Goal: Task Accomplishment & Management: Complete application form

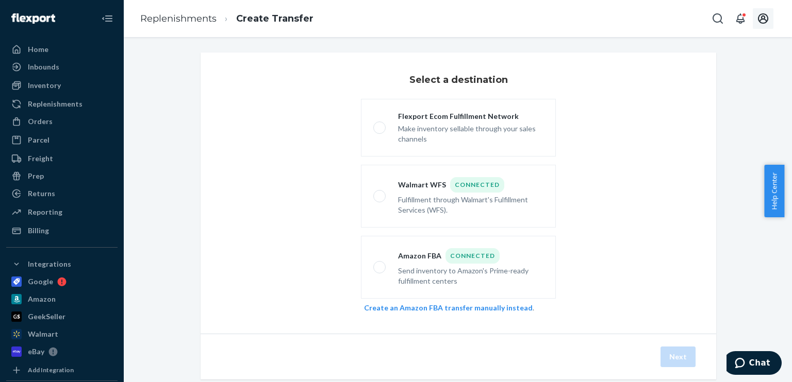
click at [760, 20] on icon "Open account menu" at bounding box center [763, 18] width 12 height 12
click at [475, 308] on link "Create an Amazon FBA transfer manually instead" at bounding box center [448, 308] width 169 height 9
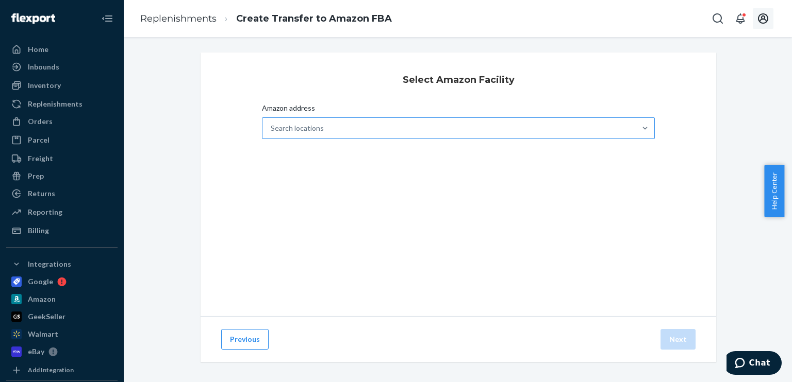
click at [467, 131] on div "Search locations" at bounding box center [448, 128] width 373 height 21
click at [272, 131] on input "Amazon address Search locations" at bounding box center [271, 128] width 1 height 10
type input "geu5"
click at [456, 139] on div "Amazon address 0 results available. Select is focused ,type to refine list, pre…" at bounding box center [458, 122] width 393 height 39
click at [450, 131] on div "Search locations" at bounding box center [448, 128] width 373 height 21
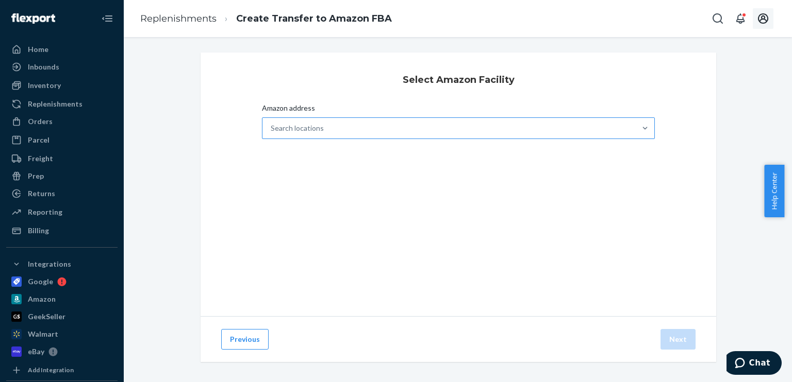
click at [272, 131] on input "Amazon address Search locations" at bounding box center [271, 128] width 1 height 10
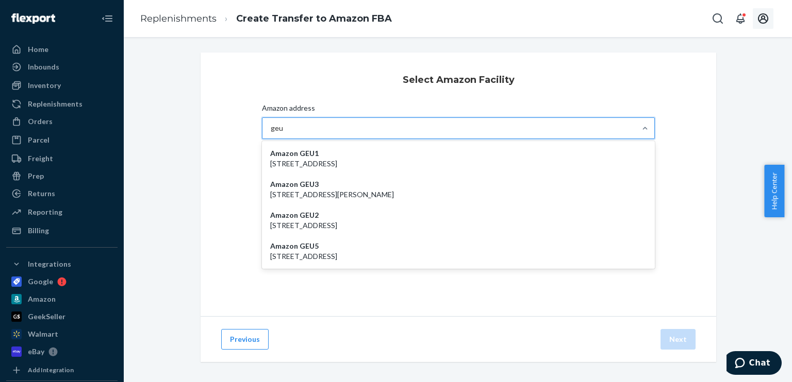
type input "geu5"
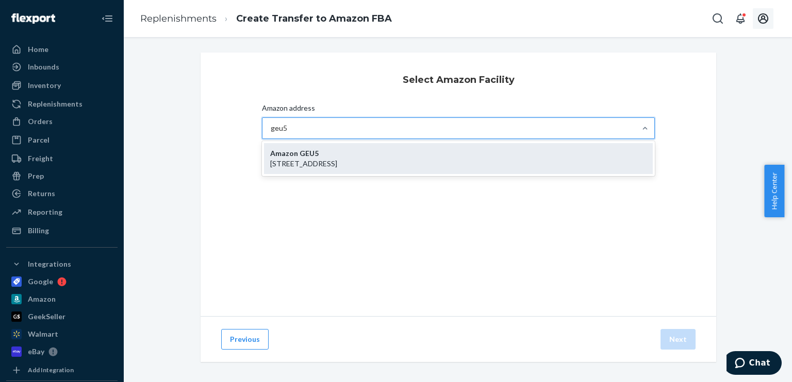
click at [439, 147] on div "Amazon GEU5 [STREET_ADDRESS]" at bounding box center [458, 158] width 389 height 31
click at [287, 133] on input "geu5" at bounding box center [279, 128] width 16 height 10
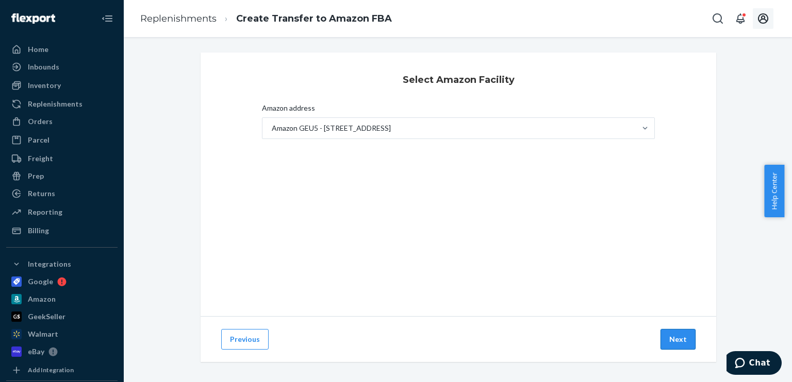
click at [670, 346] on button "Next" at bounding box center [677, 339] width 35 height 21
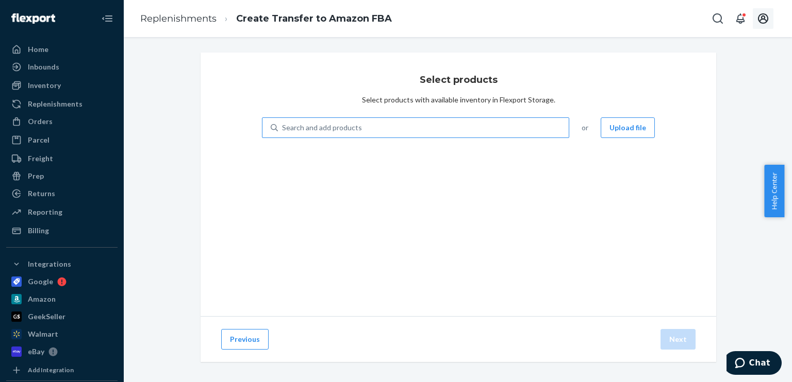
click at [306, 129] on div "Search and add products" at bounding box center [322, 128] width 80 height 10
click at [283, 129] on input "Search and add products" at bounding box center [282, 128] width 1 height 10
paste input "SF-CBINR01-006"
type input "SF-CBINR01-006"
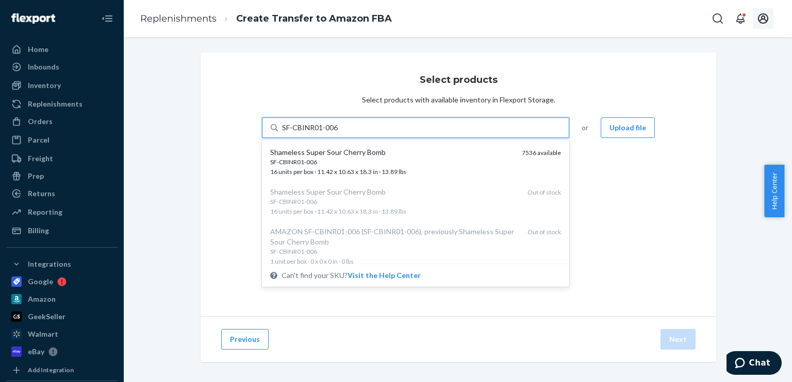
click at [326, 154] on div "Shameless Super Sour Cherry Bomb" at bounding box center [391, 152] width 243 height 10
click at [326, 133] on input "SF-CBINR01-006" at bounding box center [310, 128] width 57 height 10
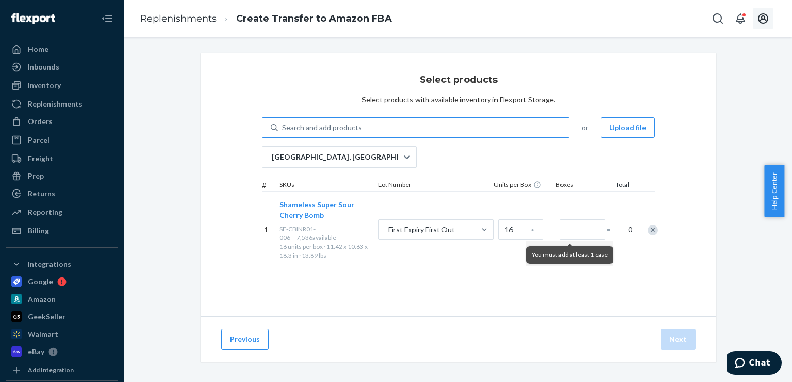
click at [363, 127] on div "Search and add products" at bounding box center [423, 128] width 291 height 19
click at [283, 127] on input "Search and add products" at bounding box center [282, 128] width 1 height 10
paste input "SF-CHINR01-006"
type input "SF-CHINR01-006"
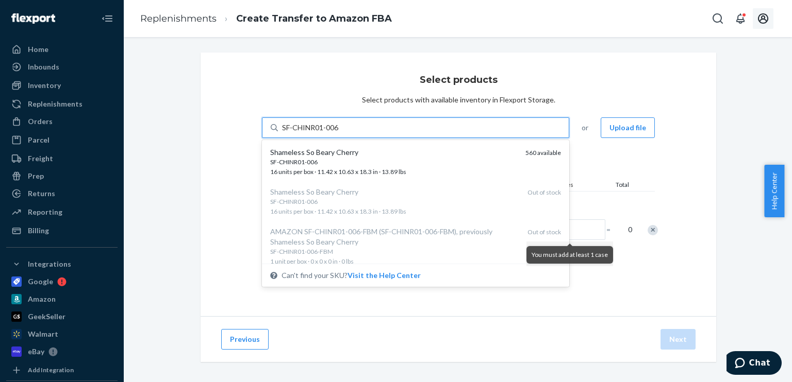
click at [374, 160] on div "SF-CHINR01-006" at bounding box center [393, 162] width 247 height 9
click at [340, 133] on input "SF-CHINR01-006" at bounding box center [311, 128] width 58 height 10
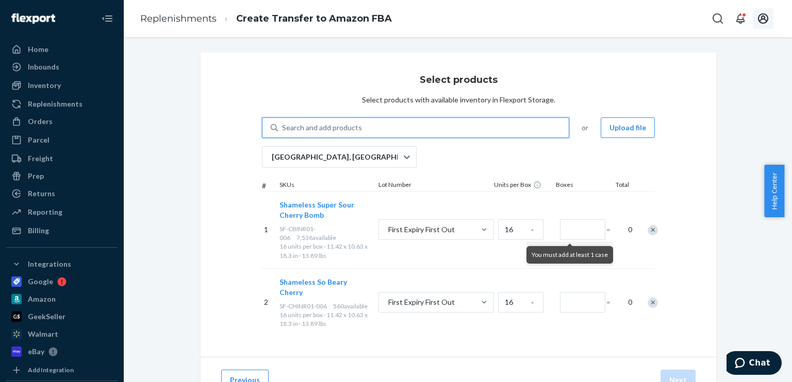
click at [359, 125] on div "Search and add products" at bounding box center [423, 128] width 291 height 19
click at [283, 125] on input "0 results available. Use Up and Down to choose options, press Enter to select t…" at bounding box center [282, 128] width 1 height 10
paste input "SF-K1INR01-006"
type input "SF-K1INR01-006"
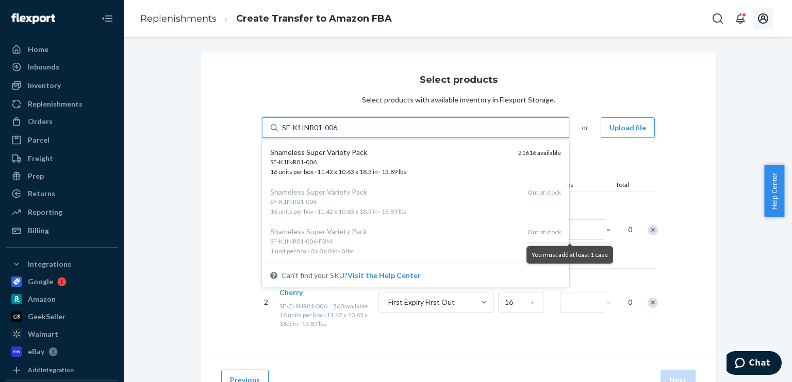
drag, startPoint x: 374, startPoint y: 158, endPoint x: 437, endPoint y: 161, distance: 63.4
click at [374, 158] on div "SF-K1INR01-006" at bounding box center [390, 162] width 240 height 9
click at [340, 133] on input "SF-K1INR01-006" at bounding box center [311, 128] width 58 height 10
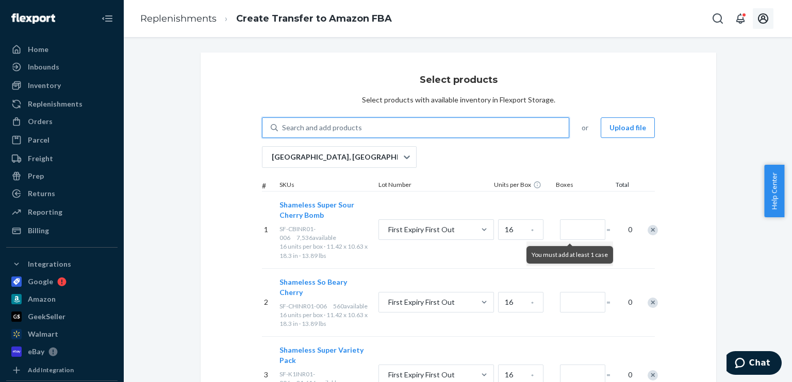
click at [382, 134] on div "Search and add products" at bounding box center [423, 128] width 291 height 19
click at [283, 133] on input "0 results available. Use Up and Down to choose options, press Enter to select t…" at bounding box center [282, 128] width 1 height 10
paste input "SF-K2INR01-006"
type input "SF-K2INR01-006"
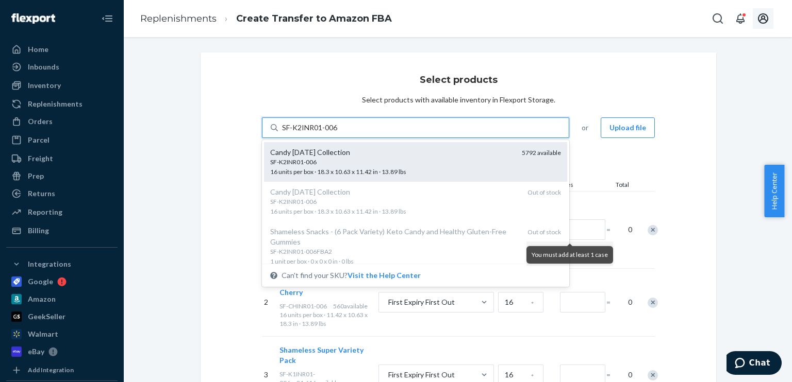
click at [393, 164] on div "SF-K2INR01-006" at bounding box center [391, 162] width 243 height 9
click at [338, 133] on input "SF-K2INR01-006" at bounding box center [310, 128] width 56 height 10
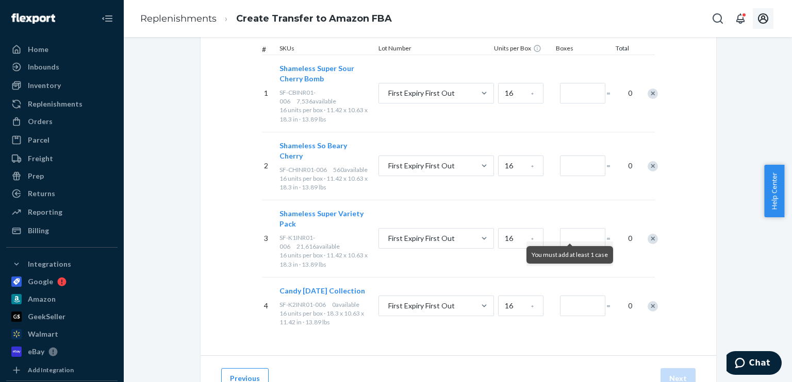
scroll to position [155, 0]
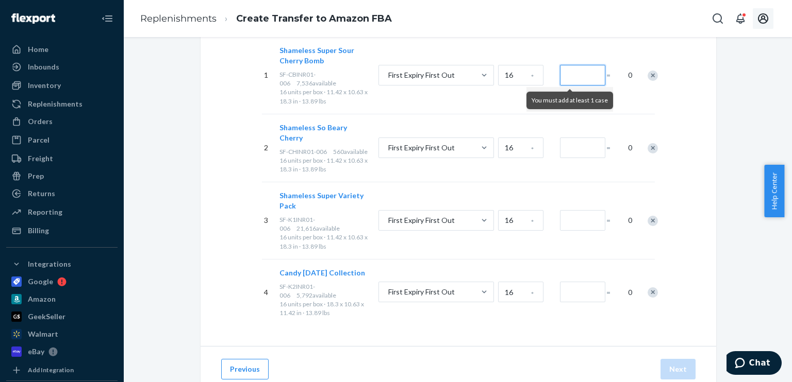
click at [580, 82] on input "Number of boxes" at bounding box center [582, 75] width 45 height 21
type input "40"
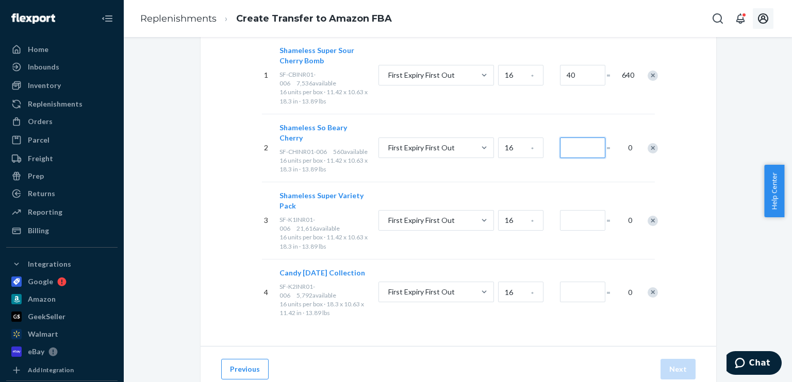
click at [580, 152] on input "Number of boxes" at bounding box center [582, 148] width 45 height 21
type input "30"
click at [570, 230] on input "Number of boxes" at bounding box center [582, 220] width 45 height 21
type input "600"
click at [575, 299] on input "Number of boxes" at bounding box center [582, 292] width 45 height 21
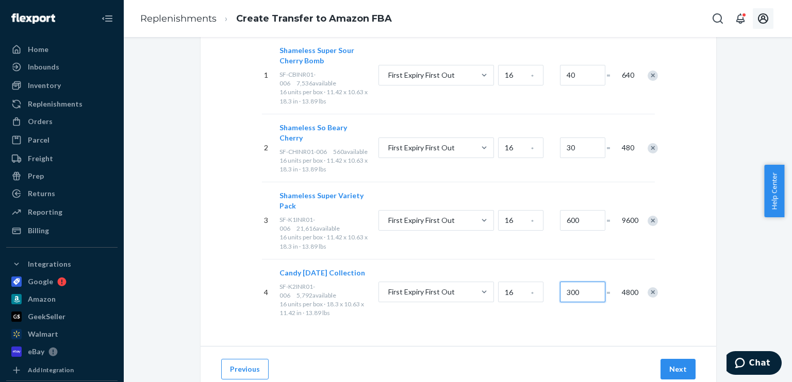
type input "300"
click at [691, 220] on div "Select products Select products with available inventory in Flexport Storage. S…" at bounding box center [457, 122] width 515 height 448
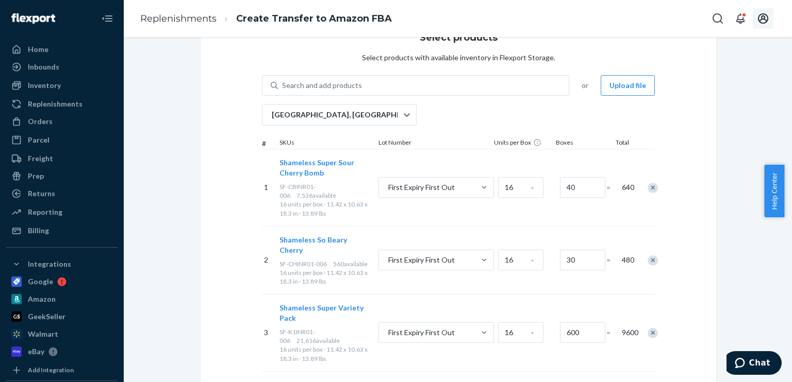
scroll to position [197, 0]
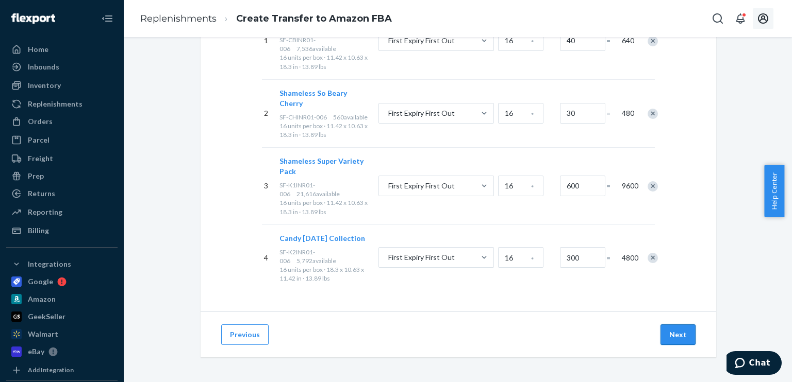
click at [679, 338] on button "Next" at bounding box center [677, 335] width 35 height 21
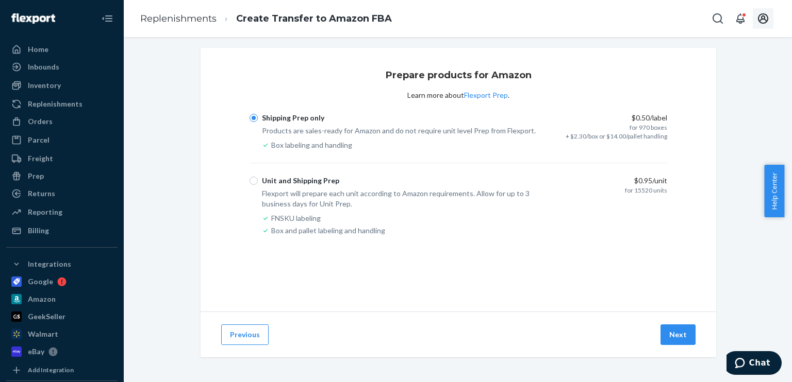
scroll to position [4, 0]
click at [689, 332] on button "Next" at bounding box center [677, 335] width 35 height 21
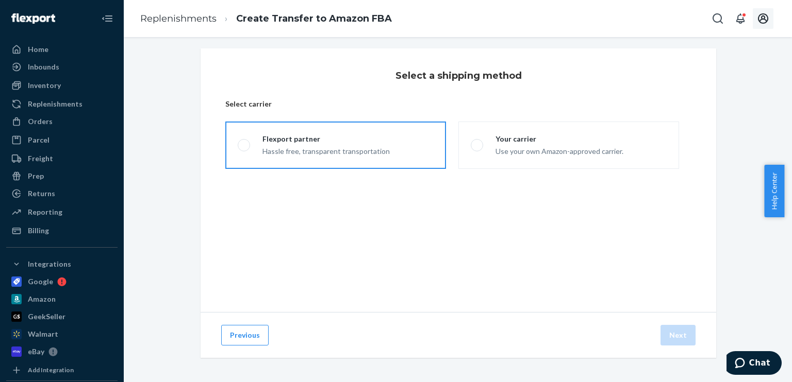
click at [350, 149] on div "Hassle free, transparent transportation" at bounding box center [325, 150] width 127 height 12
click at [244, 149] on input "Flexport partner Hassle free, transparent transportation" at bounding box center [241, 145] width 7 height 7
radio input "true"
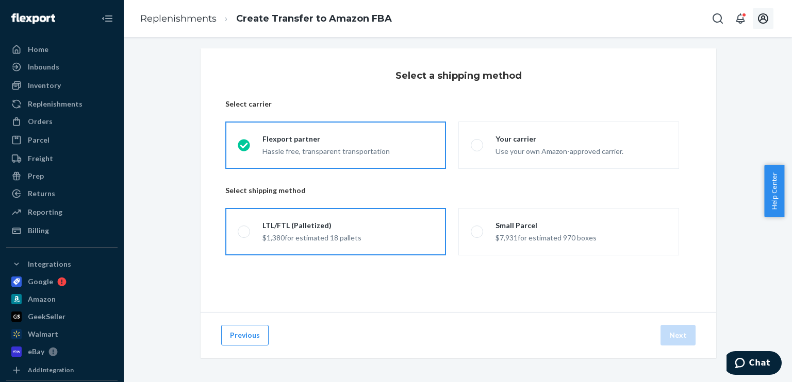
click at [365, 242] on label "LTL/FTL (Palletized) $1,380 for estimated 18 pallets" at bounding box center [335, 231] width 221 height 47
click at [244, 236] on input "LTL/FTL (Palletized) $1,380 for estimated 18 pallets" at bounding box center [241, 232] width 7 height 7
radio input "true"
click at [684, 339] on button "Next" at bounding box center [677, 335] width 35 height 21
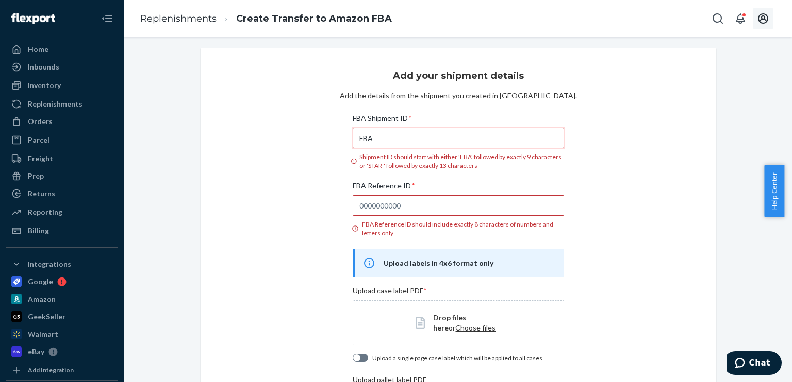
drag, startPoint x: 376, startPoint y: 140, endPoint x: 361, endPoint y: 140, distance: 15.5
click at [353, 142] on input "FBA" at bounding box center [458, 138] width 211 height 21
paste input "191R4SV5L"
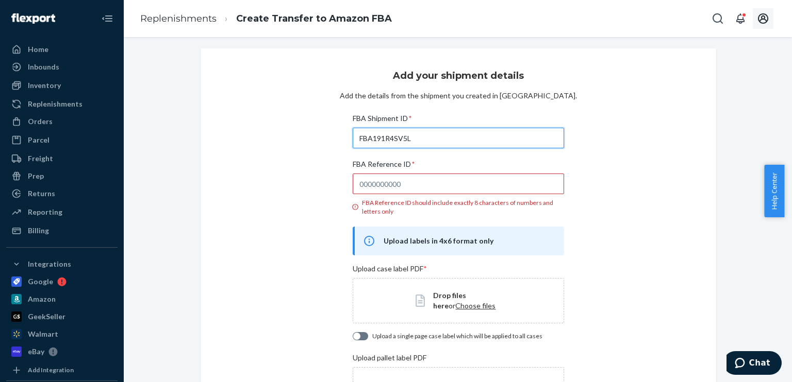
type input "FBA191R4SV5L"
paste input "6ZUP9GRW"
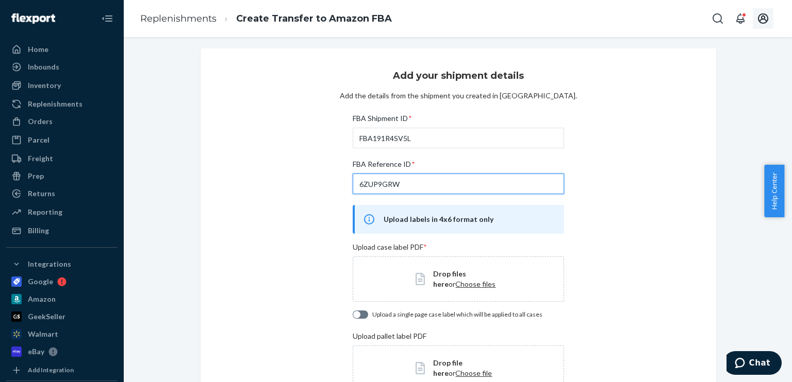
type input "6ZUP9GRW"
click at [653, 114] on div "Add your shipment details Add the details from the shipment you created in Sell…" at bounding box center [457, 246] width 515 height 397
click at [455, 287] on span "Choose files" at bounding box center [475, 284] width 40 height 9
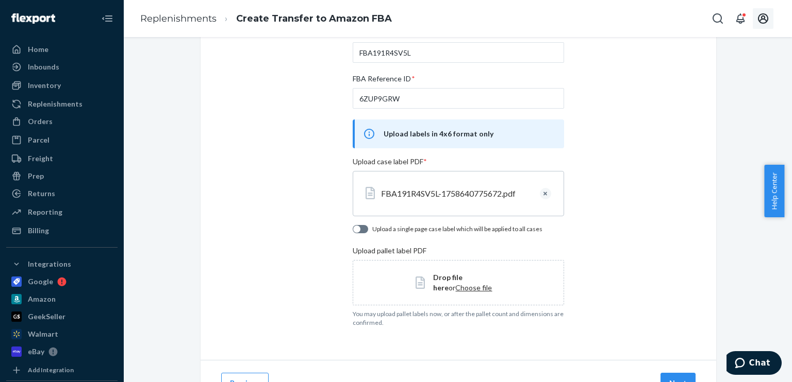
scroll to position [107, 0]
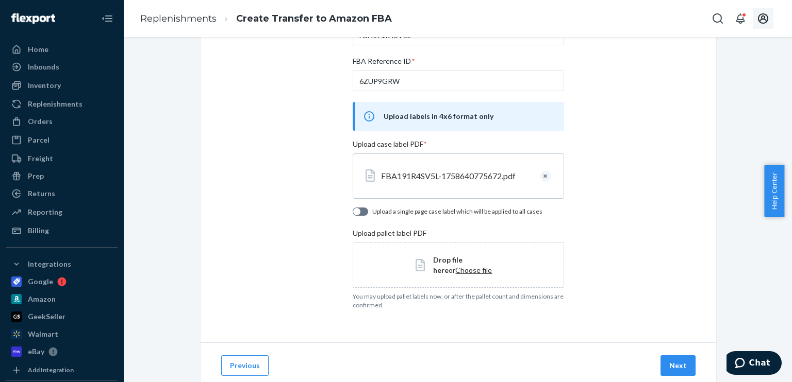
click at [455, 267] on span "Choose file" at bounding box center [473, 270] width 37 height 9
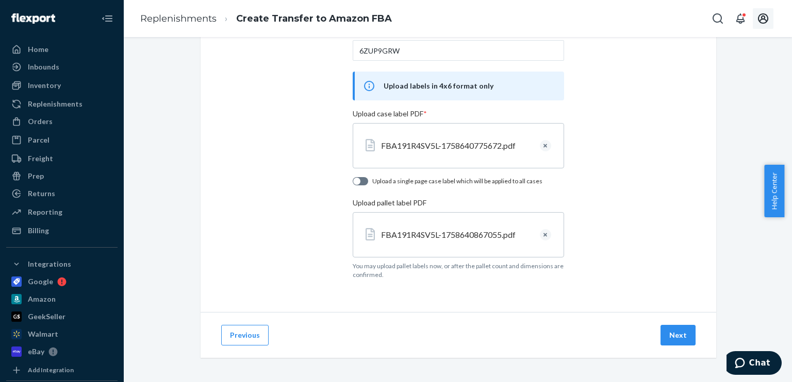
scroll to position [138, 0]
click at [675, 334] on button "Next" at bounding box center [677, 335] width 35 height 21
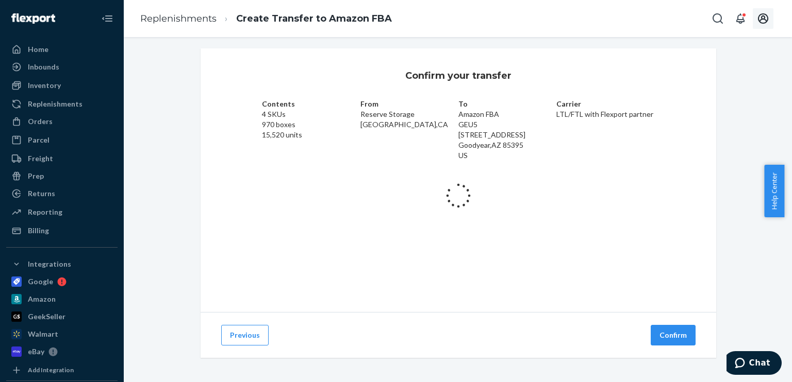
scroll to position [7, 0]
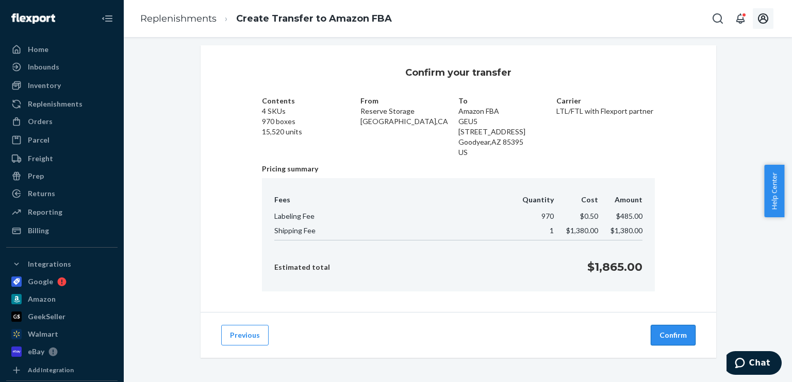
click at [682, 339] on button "Confirm" at bounding box center [672, 335] width 45 height 21
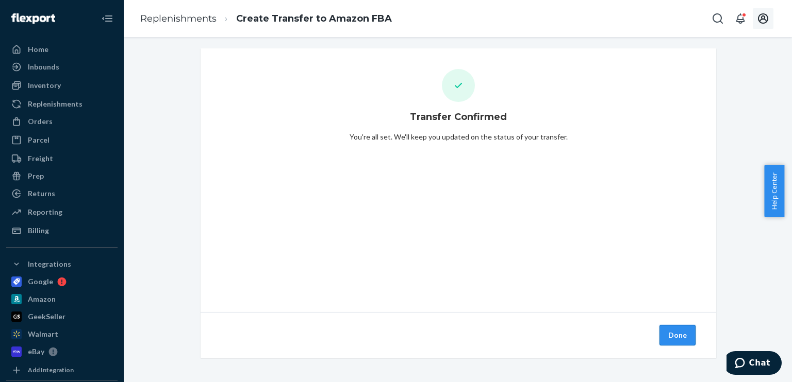
click at [664, 337] on button "Done" at bounding box center [677, 335] width 36 height 21
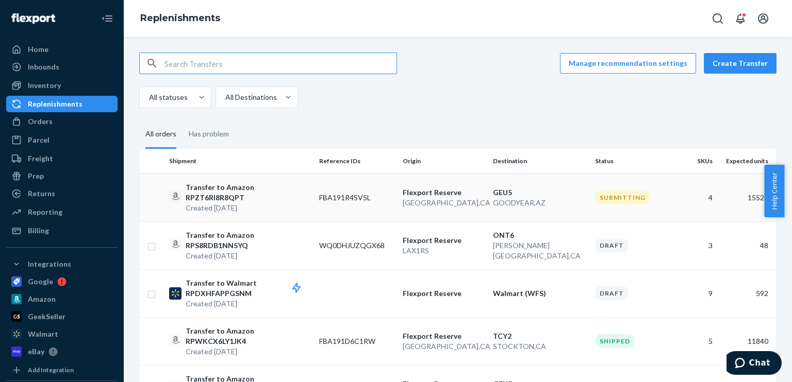
click at [380, 200] on td "FBA191R4SV5L" at bounding box center [357, 198] width 84 height 48
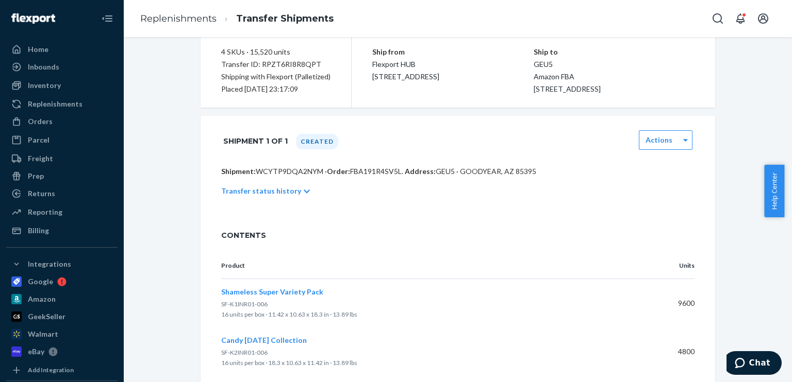
scroll to position [103, 0]
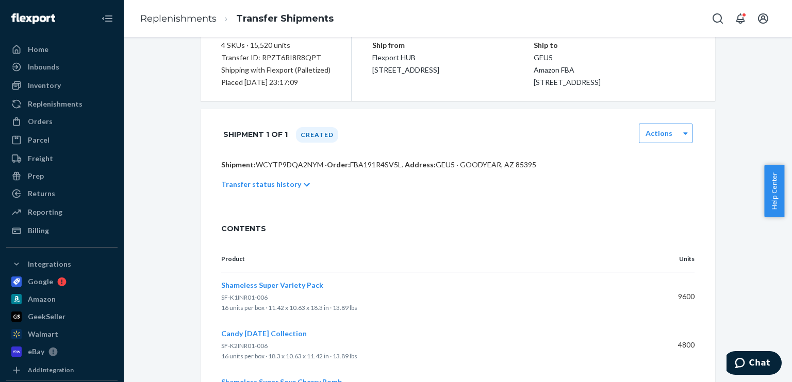
click at [295, 170] on p "Shipment: WCYTP9DQA2NYM · Order: FBA191R4SV5L . Address: GEU5 · GOODYEAR, AZ 85…" at bounding box center [457, 165] width 473 height 10
copy p "WCYTP9DQA2NYM"
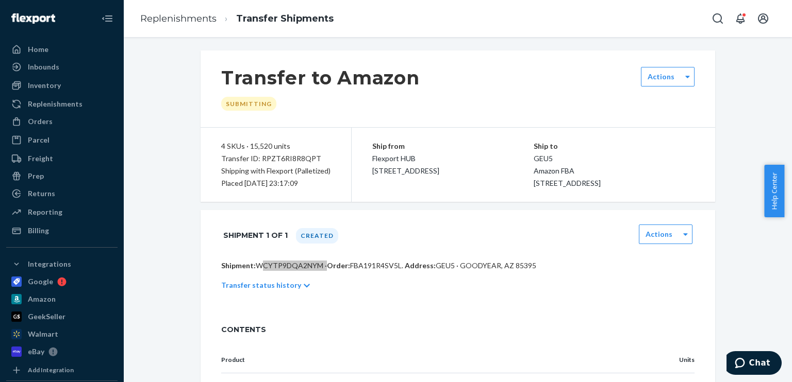
scroll to position [0, 0]
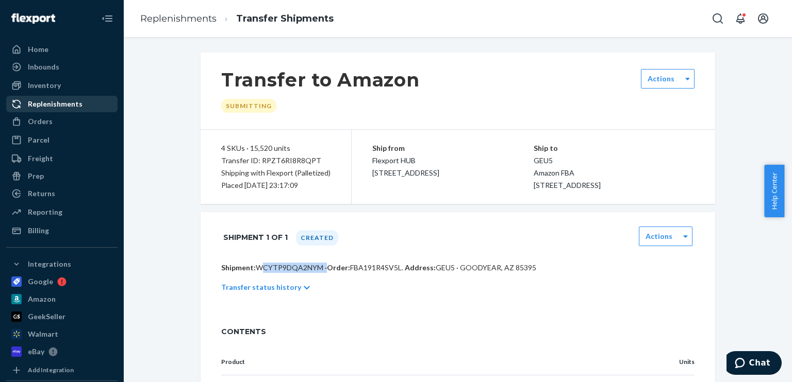
click at [58, 105] on div "Replenishments" at bounding box center [55, 104] width 55 height 10
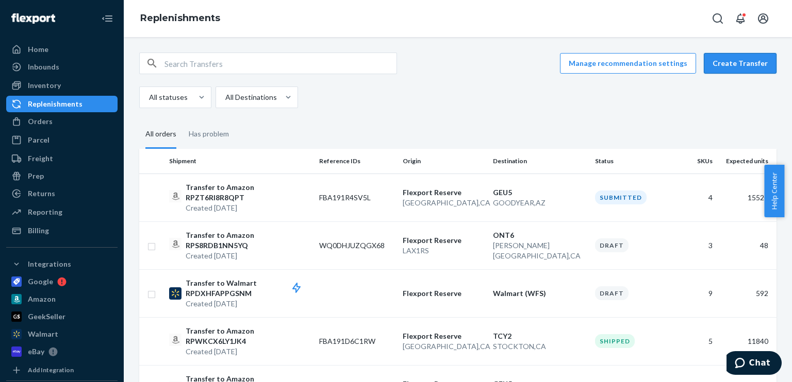
click at [732, 63] on button "Create Transfer" at bounding box center [739, 63] width 73 height 21
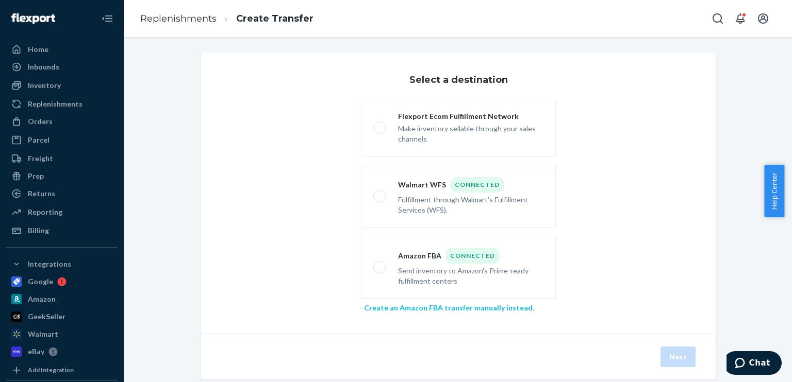
click at [481, 307] on link "Create an Amazon FBA transfer manually instead" at bounding box center [448, 308] width 169 height 9
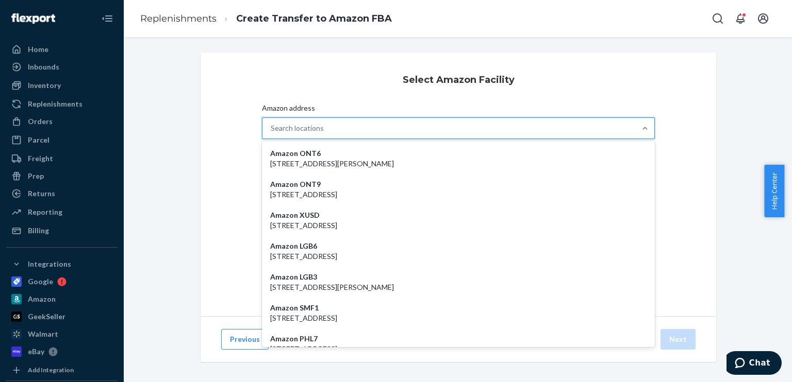
click at [348, 133] on div "Search locations" at bounding box center [448, 128] width 373 height 21
click at [272, 133] on input "Amazon address option Amazon ONT6 - [STREET_ADDRESS][PERSON_NAME] focused, 1 of…" at bounding box center [271, 128] width 1 height 10
type input "MIT2"
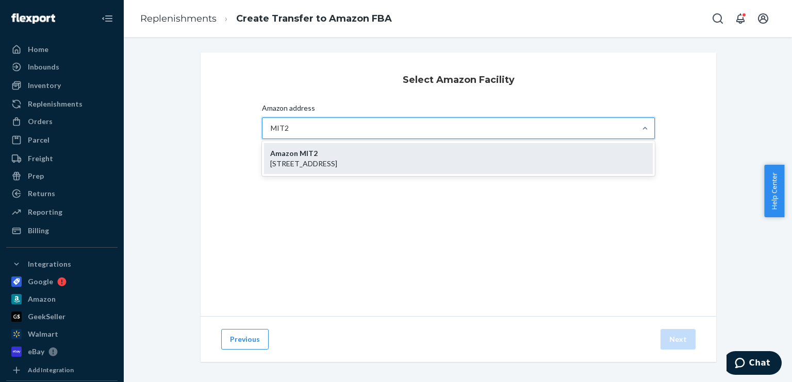
click at [362, 156] on div "Amazon MIT2 [STREET_ADDRESS]" at bounding box center [458, 158] width 389 height 31
click at [289, 133] on input "MIT2" at bounding box center [280, 128] width 19 height 10
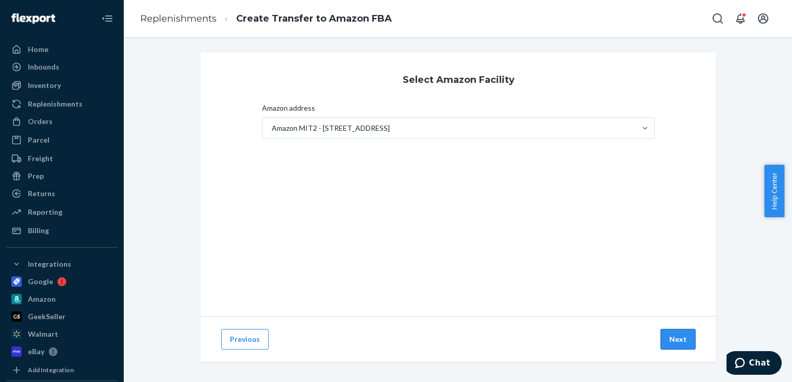
click at [674, 336] on button "Next" at bounding box center [677, 339] width 35 height 21
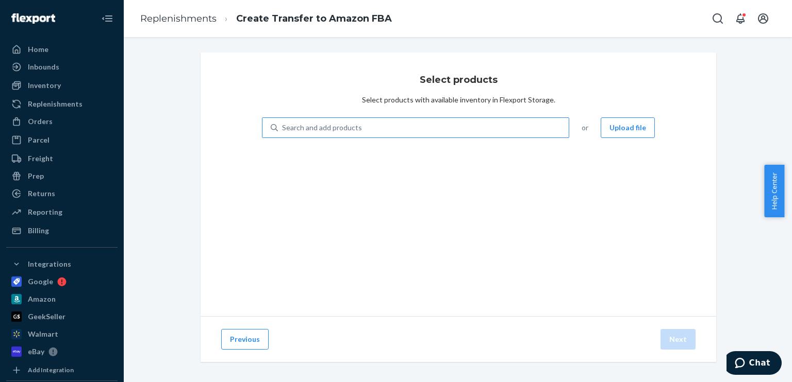
click at [338, 124] on div "Search and add products" at bounding box center [322, 128] width 80 height 10
click at [283, 124] on input "Search and add products" at bounding box center [282, 128] width 1 height 10
paste input "SF-FFINR01-006"
type input "SF-FFINR01-006"
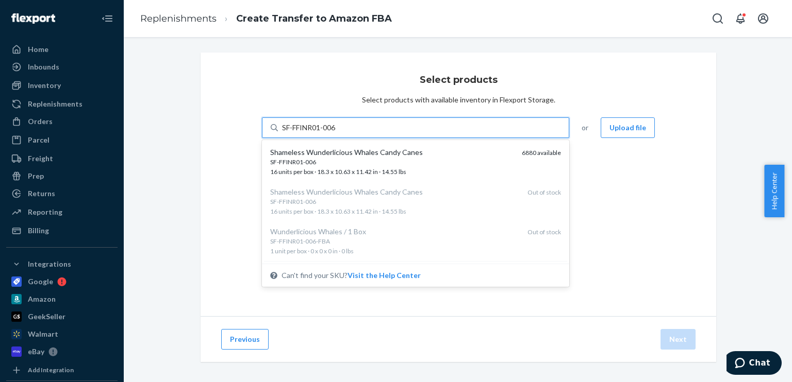
click at [350, 164] on div "SF-FFINR01-006" at bounding box center [391, 162] width 243 height 9
click at [337, 133] on input "SF-FFINR01-006" at bounding box center [309, 128] width 55 height 10
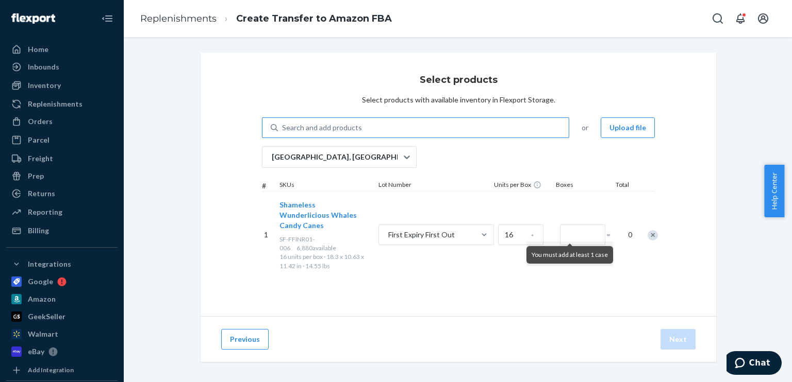
click at [338, 128] on div "Search and add products" at bounding box center [322, 128] width 80 height 10
click at [283, 128] on input "Search and add products" at bounding box center [282, 128] width 1 height 10
paste input "SF-WOINR01-006"
type input "SF-WOINR01-006"
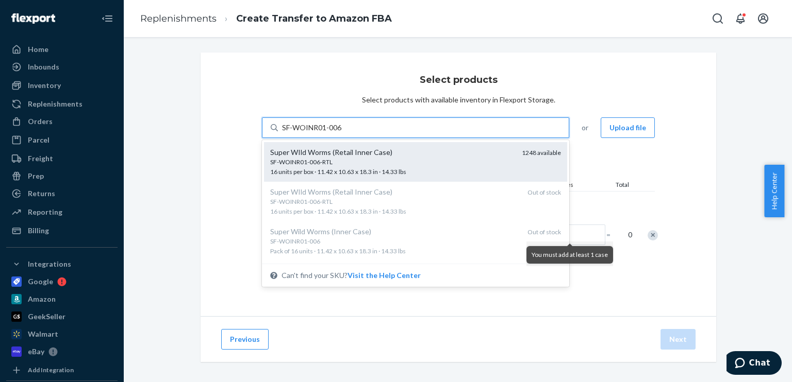
click at [347, 161] on div "SF-WOINR01-006-RTL" at bounding box center [391, 162] width 243 height 9
click at [342, 133] on input "SF-WOINR01-006" at bounding box center [312, 128] width 60 height 10
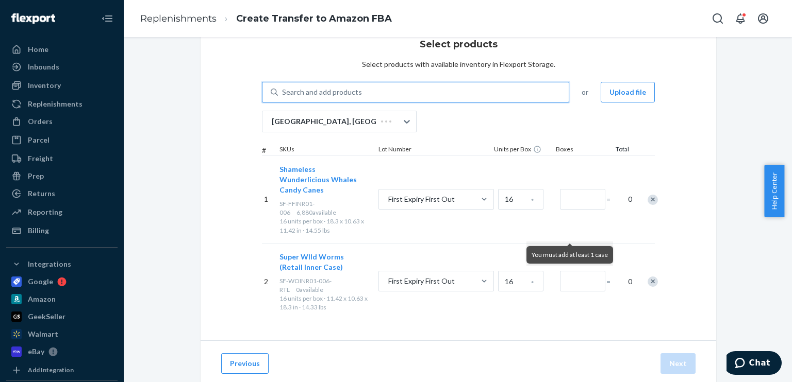
scroll to position [52, 0]
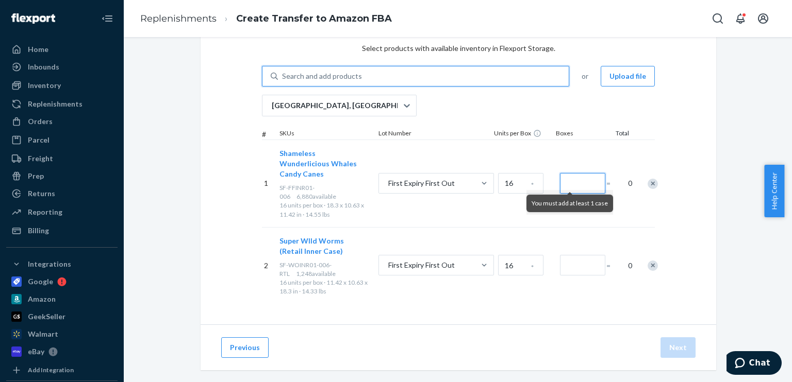
click at [574, 177] on input "Number of boxes" at bounding box center [582, 183] width 45 height 21
type input "30"
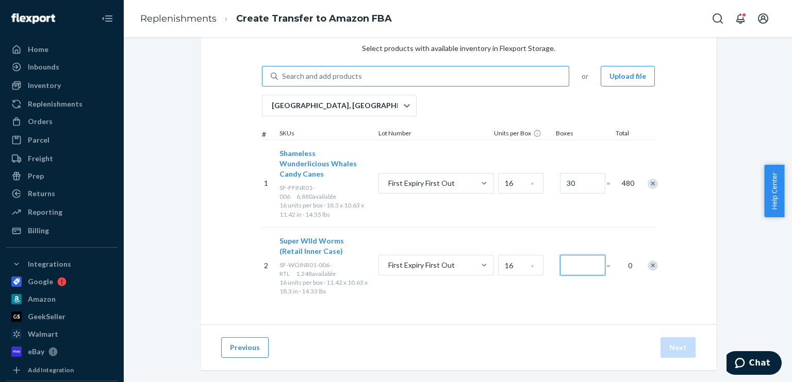
click at [571, 258] on input "Number of boxes" at bounding box center [582, 265] width 45 height 21
type input "50"
click at [694, 208] on div "Select products Select products with available inventory in Flexport Storage. S…" at bounding box center [457, 163] width 515 height 324
click at [679, 344] on button "Next" at bounding box center [677, 348] width 35 height 21
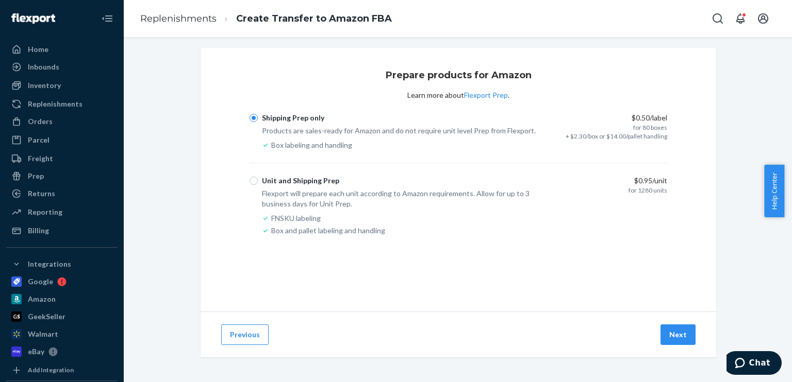
scroll to position [4, 0]
click at [252, 183] on input "Unit and Shipping Prep" at bounding box center [253, 181] width 8 height 8
radio input "true"
click at [675, 331] on button "Next" at bounding box center [677, 335] width 35 height 21
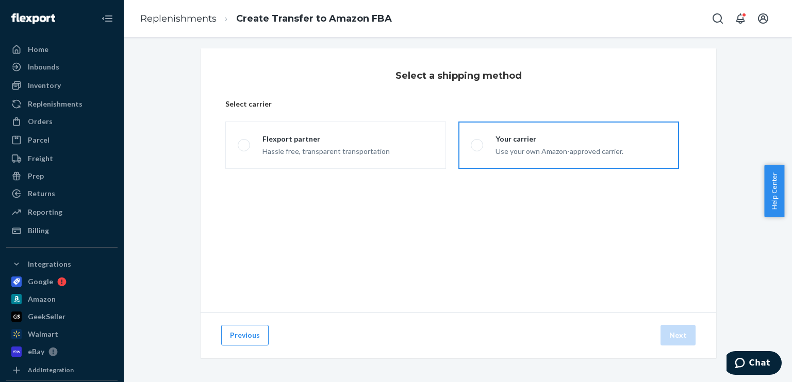
click at [567, 155] on div "Use your own Amazon-approved carrier." at bounding box center [559, 150] width 128 height 12
click at [477, 149] on input "Your carrier Use your own Amazon-approved carrier." at bounding box center [474, 145] width 7 height 7
radio input "true"
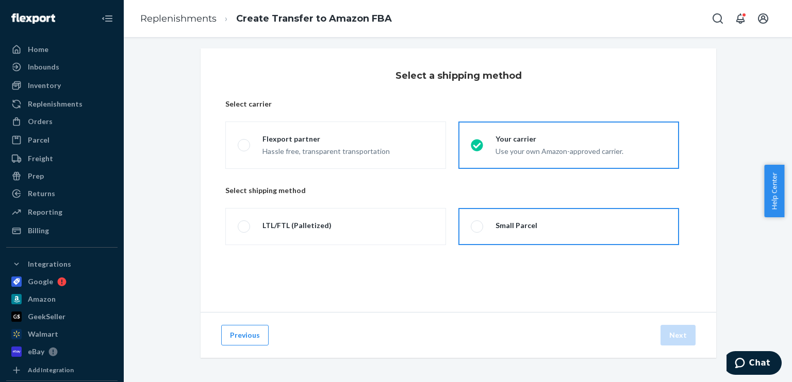
click at [483, 231] on div "Small Parcel" at bounding box center [510, 227] width 54 height 12
click at [477, 230] on input "Small Parcel" at bounding box center [474, 227] width 7 height 7
radio input "true"
click at [669, 332] on button "Next" at bounding box center [677, 335] width 35 height 21
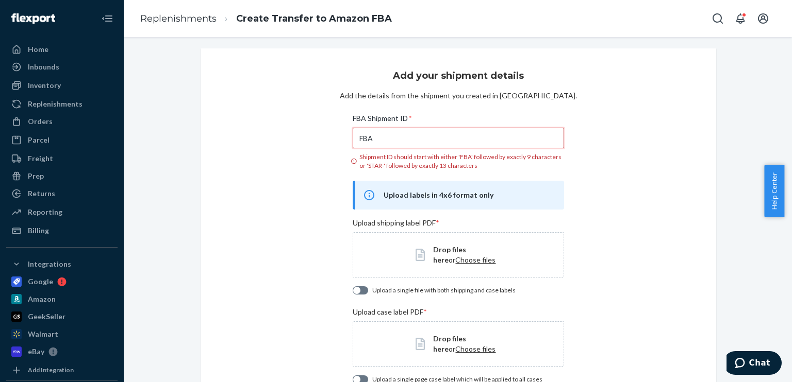
drag, startPoint x: 377, startPoint y: 139, endPoint x: 342, endPoint y: 139, distance: 34.5
click at [342, 139] on div "Add your shipment details Add the details from the shipment you created in Sell…" at bounding box center [457, 232] width 515 height 369
paste input "191R5MY95"
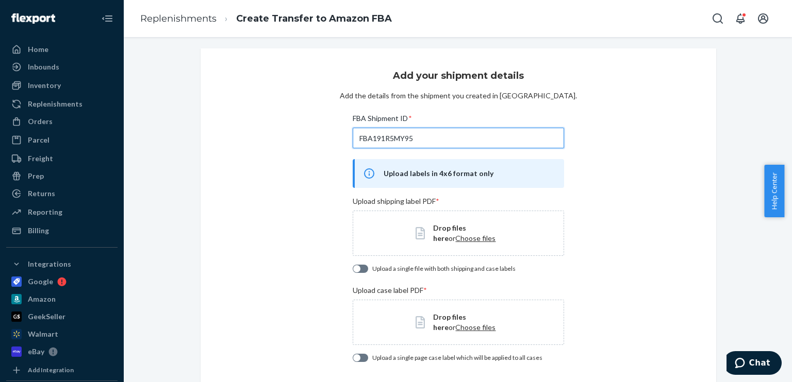
click at [361, 269] on div at bounding box center [360, 269] width 15 height 8
type input "FBA191R5MY95"
checkbox input "true"
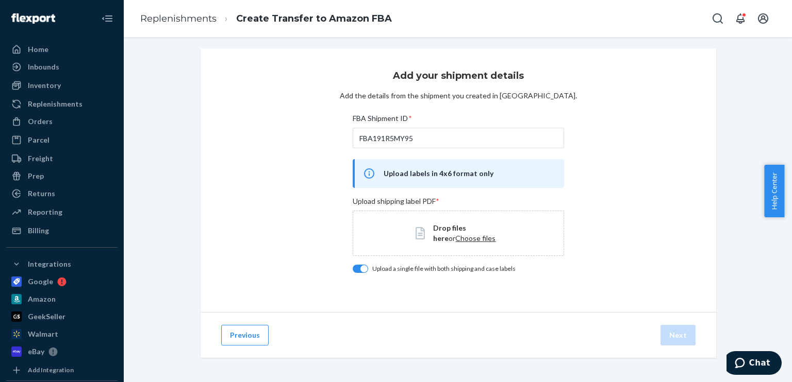
click at [460, 236] on span "Choose files" at bounding box center [475, 238] width 40 height 9
click at [682, 338] on button "Next" at bounding box center [677, 335] width 35 height 21
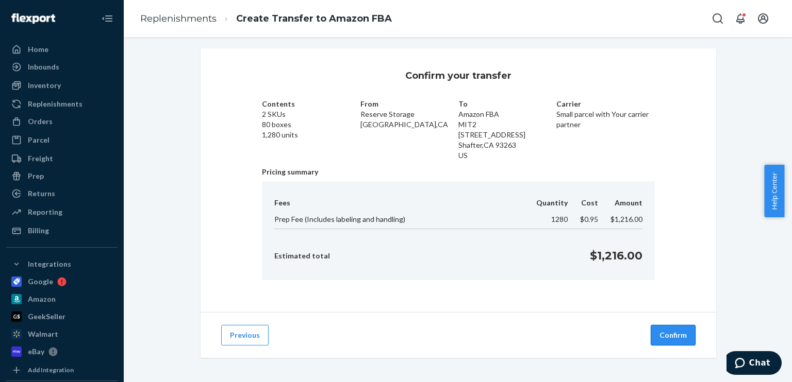
click at [670, 341] on button "Confirm" at bounding box center [672, 335] width 45 height 21
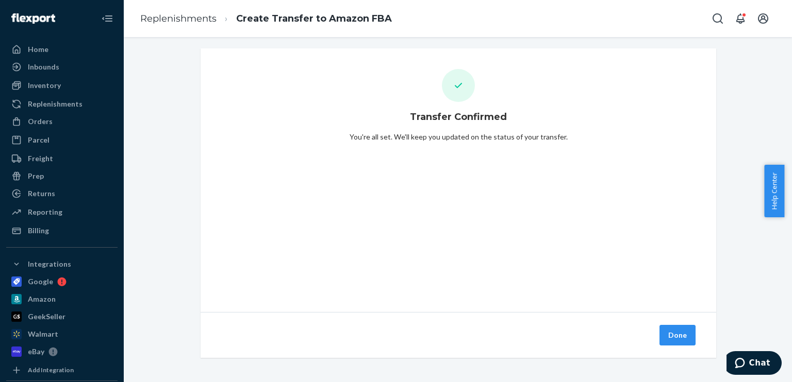
click at [670, 333] on button "Done" at bounding box center [677, 335] width 36 height 21
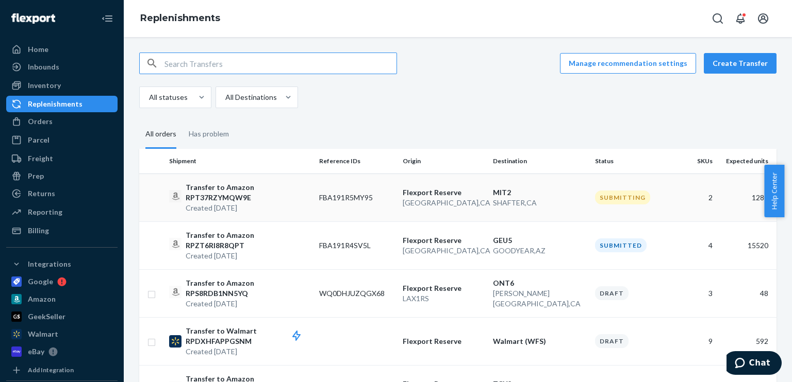
click at [382, 208] on td "FBA191R5MY95" at bounding box center [357, 198] width 84 height 48
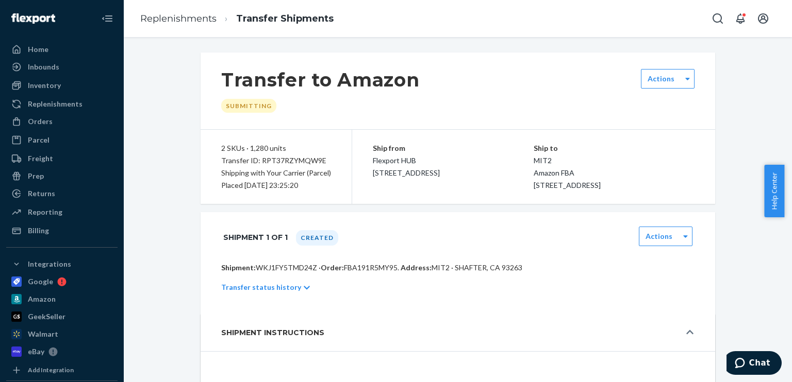
click at [287, 273] on p "Shipment: WKJ1FY5TMD24Z · Order: FBA191R5MY95 . Address: MIT2 · SHAFTER, CA 932…" at bounding box center [457, 268] width 473 height 10
copy p "WKJ1FY5TMD24Z"
click at [73, 105] on div "Replenishments" at bounding box center [55, 104] width 55 height 10
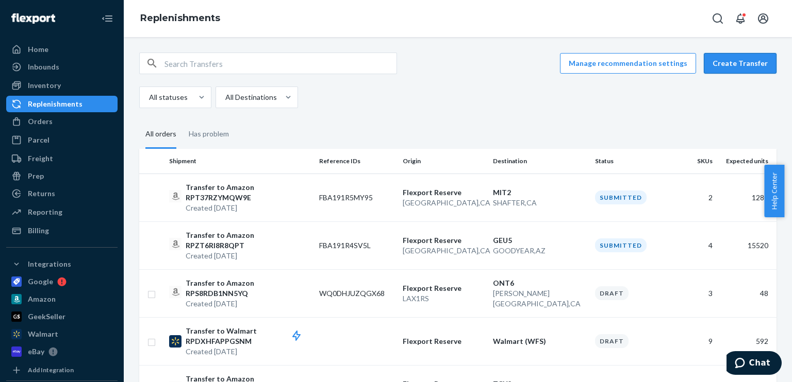
click at [736, 66] on button "Create Transfer" at bounding box center [739, 63] width 73 height 21
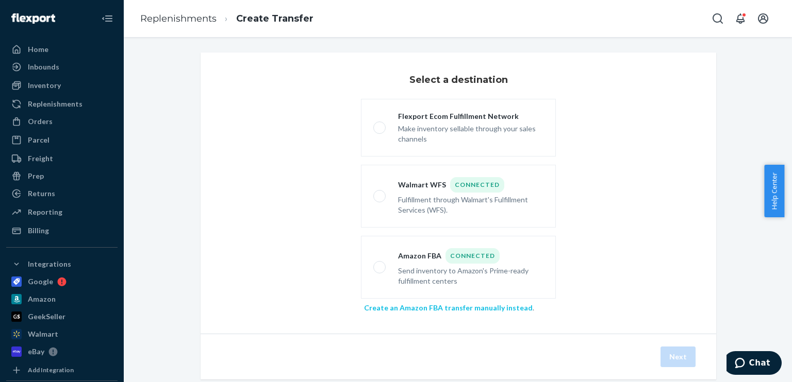
click at [513, 307] on link "Create an Amazon FBA transfer manually instead" at bounding box center [448, 308] width 169 height 9
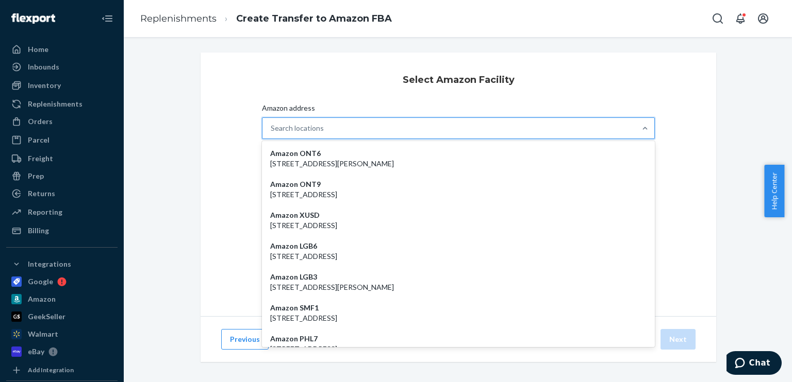
click at [312, 131] on div "Search locations" at bounding box center [297, 128] width 53 height 10
click at [272, 131] on input "Amazon address option Amazon ONT6 - [STREET_ADDRESS][PERSON_NAME] focused, 1 of…" at bounding box center [271, 128] width 1 height 10
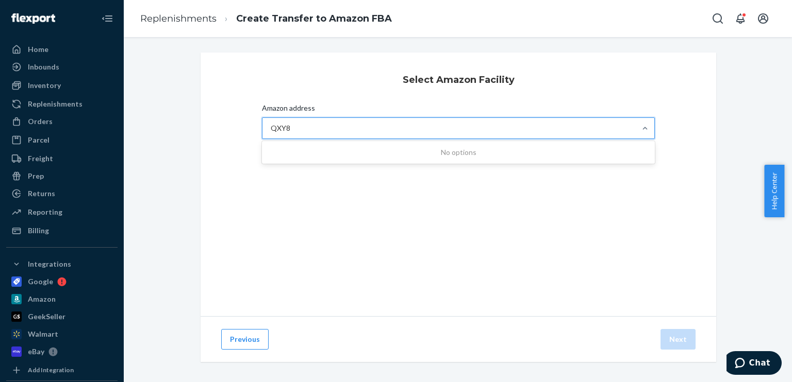
type input "QXY8"
click at [56, 117] on div "Orders" at bounding box center [61, 121] width 109 height 14
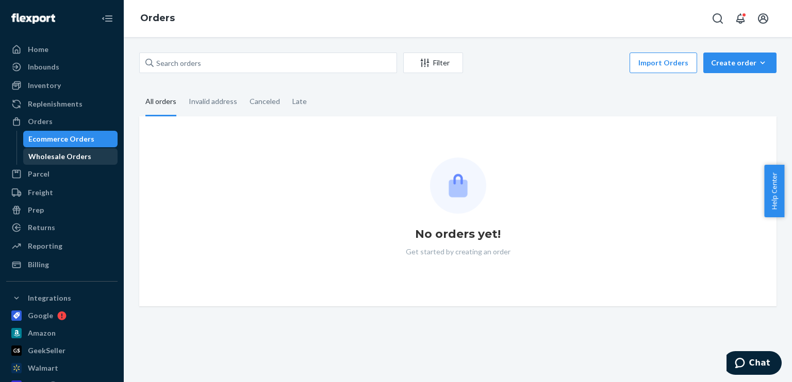
click at [66, 162] on div "Wholesale Orders" at bounding box center [70, 156] width 93 height 14
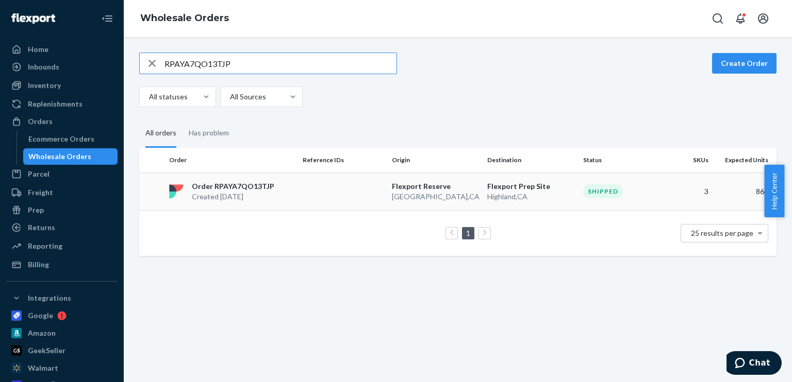
type input "RPAYA7QO13TJP"
click at [330, 187] on td at bounding box center [342, 192] width 89 height 38
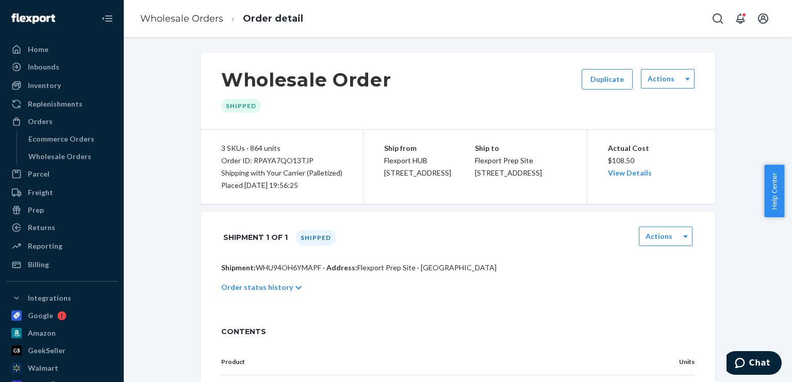
click at [482, 158] on span "Flexport Prep Site [STREET_ADDRESS]" at bounding box center [508, 166] width 67 height 21
click at [475, 160] on div "Ship from Flexport HUB [STREET_ADDRESS]" at bounding box center [429, 160] width 91 height 37
drag, startPoint x: 478, startPoint y: 160, endPoint x: 520, endPoint y: 160, distance: 41.2
click at [520, 160] on div "Ship from [GEOGRAPHIC_DATA] HUB [STREET_ADDRESS] Ship to [GEOGRAPHIC_DATA] [STR…" at bounding box center [474, 167] width 223 height 74
click at [539, 159] on div "Ship to Flexport Prep Site [STREET_ADDRESS]" at bounding box center [520, 160] width 91 height 37
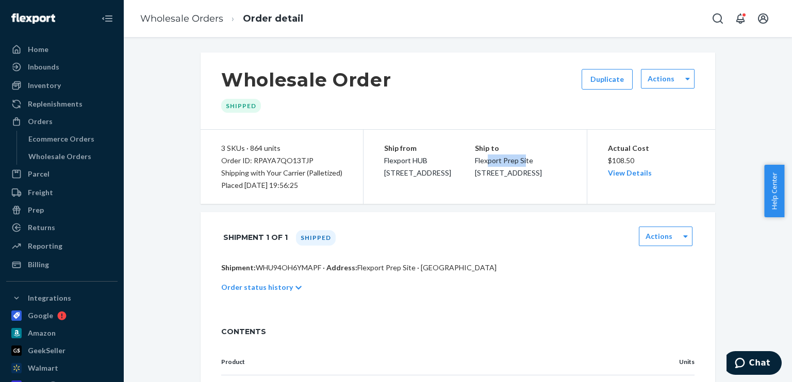
drag, startPoint x: 524, startPoint y: 160, endPoint x: 493, endPoint y: 160, distance: 30.9
click at [493, 160] on span "Flexport Prep Site [STREET_ADDRESS]" at bounding box center [508, 166] width 67 height 21
drag, startPoint x: 544, startPoint y: 162, endPoint x: 480, endPoint y: 162, distance: 63.9
click at [480, 162] on div "Ship to Flexport Prep Site [STREET_ADDRESS]" at bounding box center [520, 160] width 91 height 37
copy span "Flexport Prep Site"
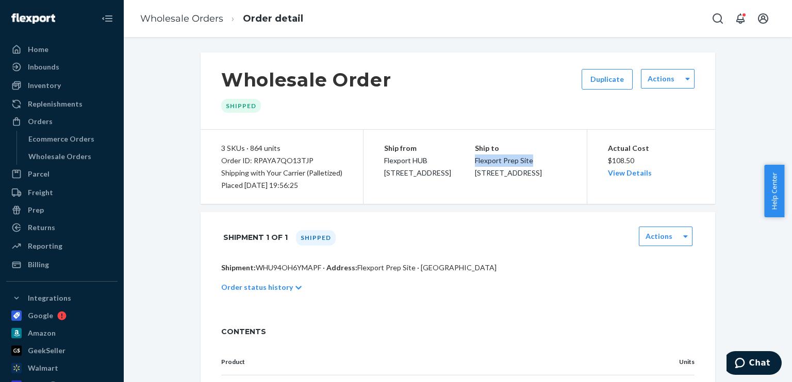
drag, startPoint x: 548, startPoint y: 187, endPoint x: 480, endPoint y: 173, distance: 70.0
click at [480, 173] on div "Ship from [GEOGRAPHIC_DATA] HUB [STREET_ADDRESS] Ship to [GEOGRAPHIC_DATA] [STR…" at bounding box center [474, 167] width 223 height 74
click at [505, 179] on div "Ship to Flexport Prep Site [STREET_ADDRESS]" at bounding box center [520, 160] width 91 height 37
drag, startPoint x: 544, startPoint y: 186, endPoint x: 480, endPoint y: 174, distance: 64.4
click at [480, 174] on span "Flexport Prep Site [STREET_ADDRESS]" at bounding box center [508, 166] width 67 height 21
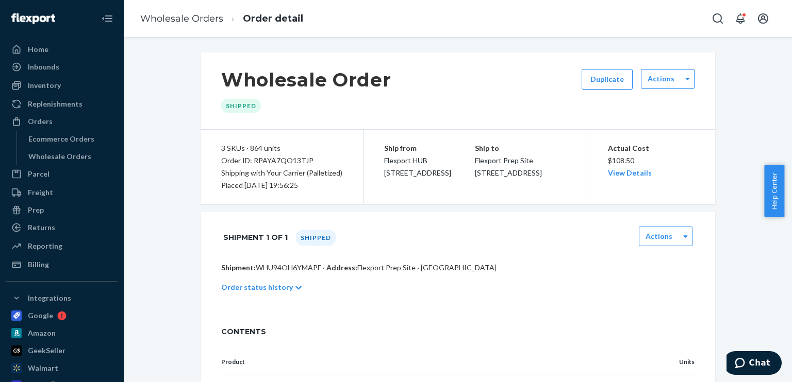
copy span "[STREET_ADDRESS]"
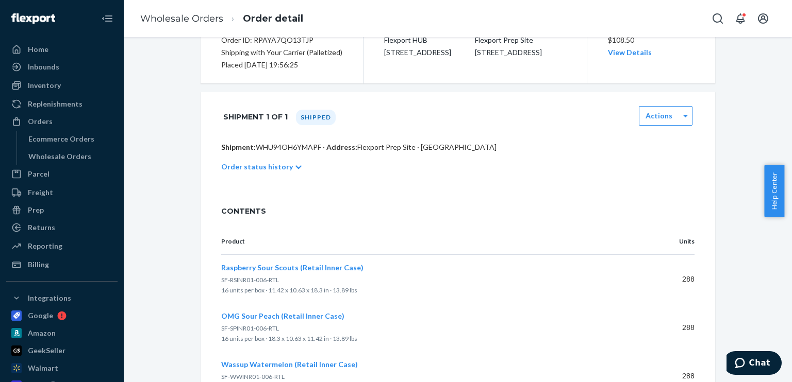
scroll to position [72, 0]
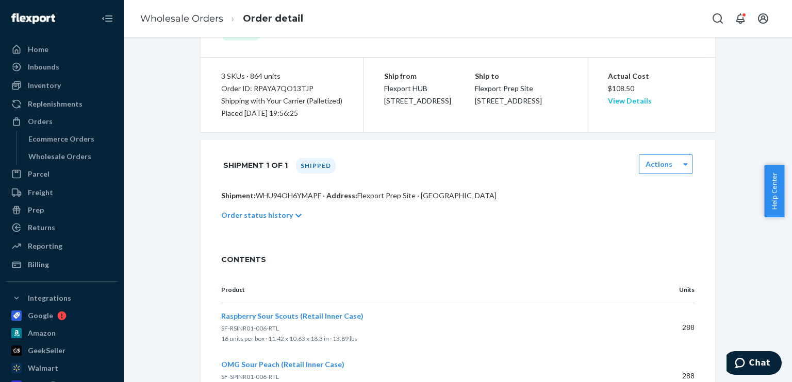
click at [626, 98] on link "View Details" at bounding box center [630, 100] width 44 height 9
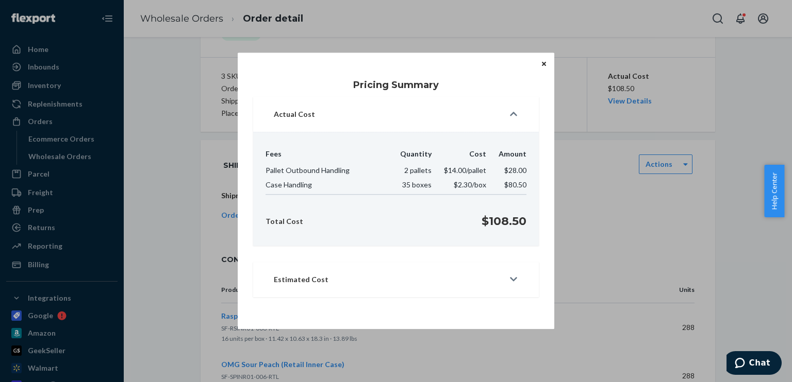
click at [543, 63] on icon "Close" at bounding box center [544, 64] width 4 height 4
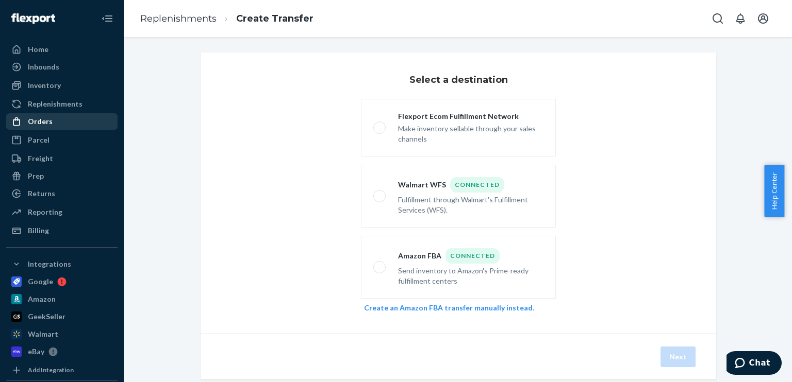
click at [42, 121] on div "Orders" at bounding box center [40, 121] width 25 height 10
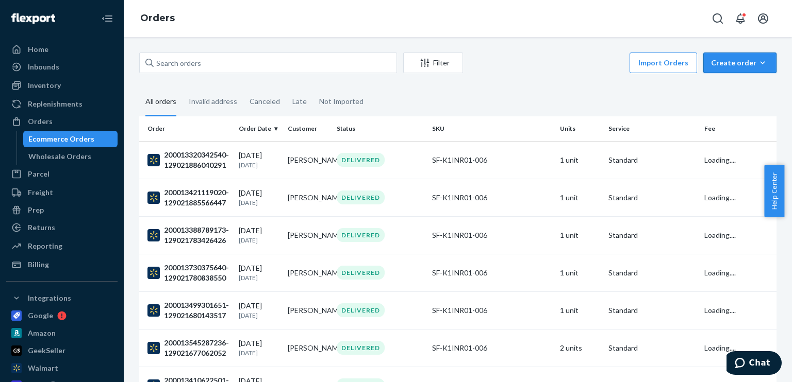
click at [730, 65] on div "Create order" at bounding box center [740, 63] width 58 height 10
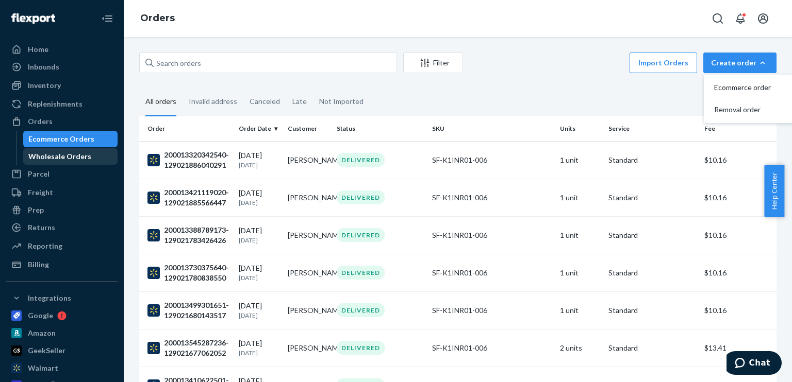
click at [69, 158] on div "Wholesale Orders" at bounding box center [59, 157] width 63 height 10
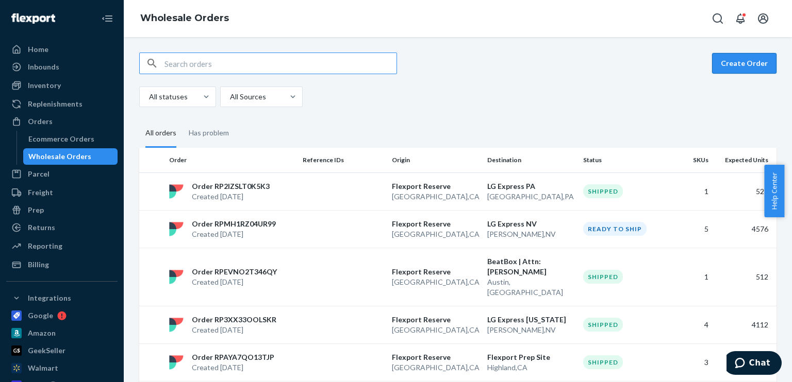
click at [738, 65] on button "Create Order" at bounding box center [744, 63] width 64 height 21
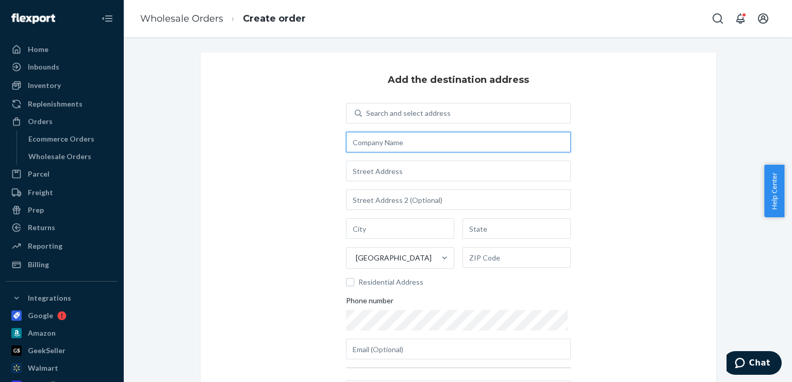
paste input "Flexport Prep Site"
type input "Flexport Prep Site"
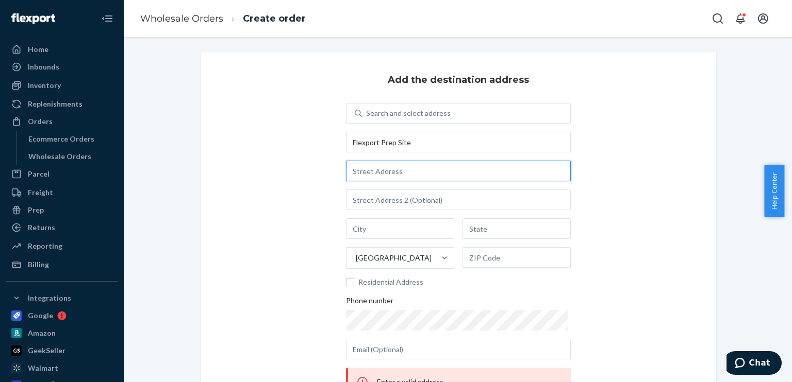
paste input "2615 E 3rd St Highland, CA 92346"
type input "2615 E 3rd St Highland, CA 92346"
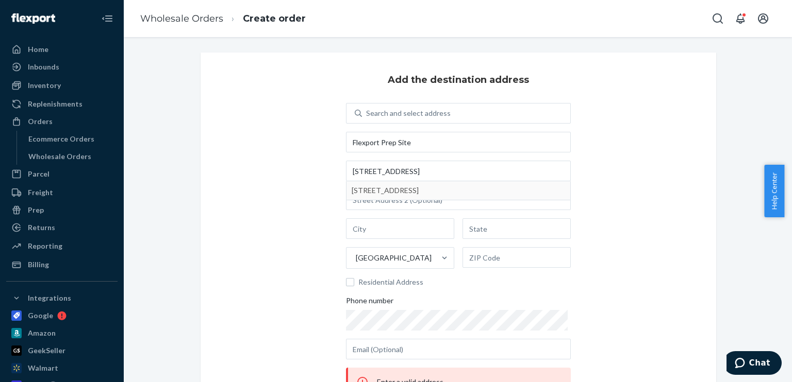
type input "Highland"
type input "CA"
type input "92346"
type input "2615 E 3rd St"
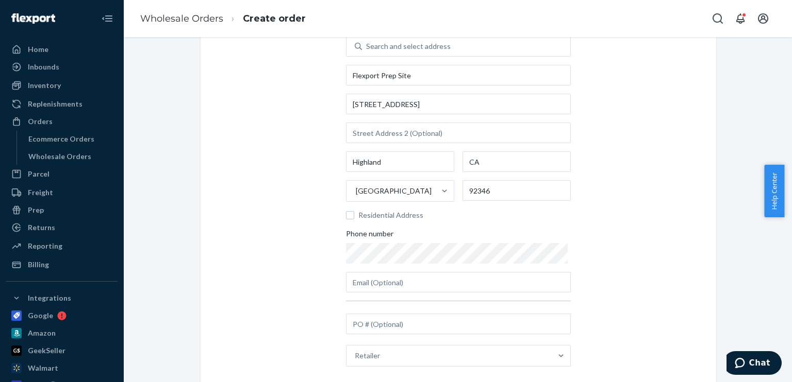
scroll to position [103, 0]
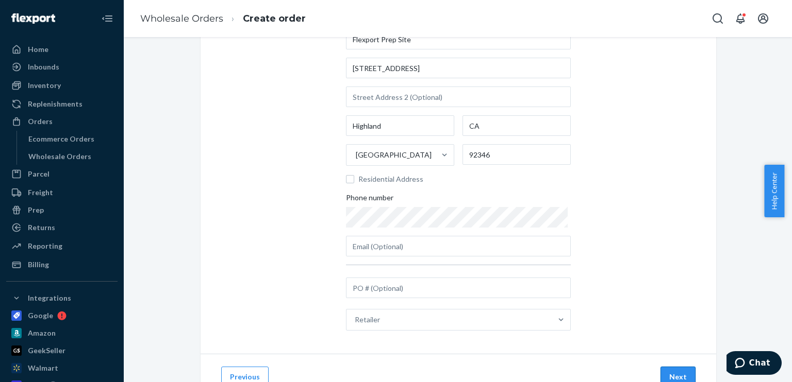
click at [686, 372] on button "Next" at bounding box center [677, 377] width 35 height 21
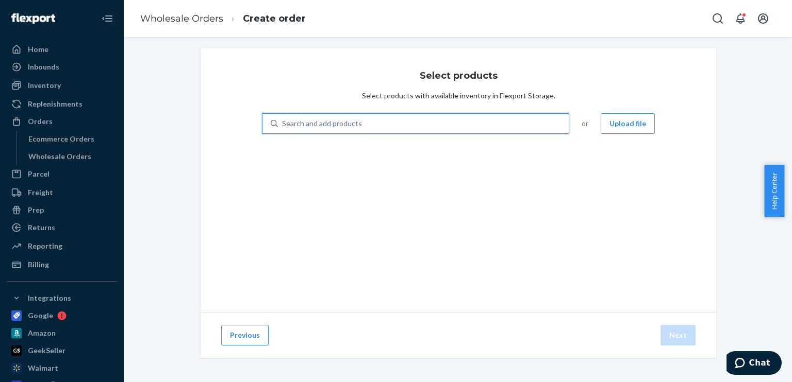
click at [424, 122] on div "Search and add products" at bounding box center [423, 123] width 291 height 19
click at [283, 122] on input "0 results available. Use Up and Down to choose options, press Enter to select t…" at bounding box center [282, 124] width 1 height 10
paste input "SF-RSINR01-006"
type input "SF-RSINR01-006"
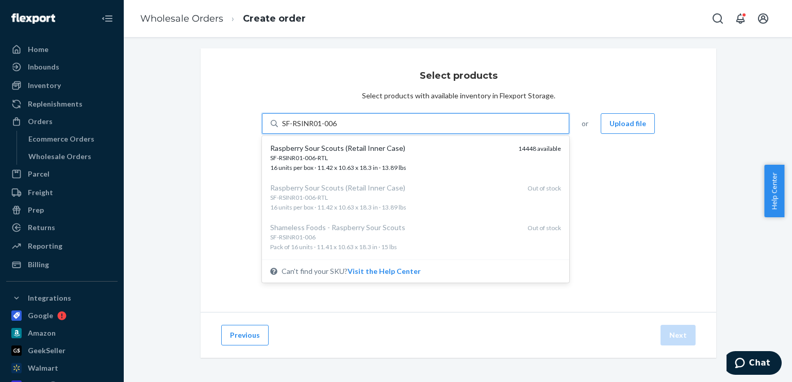
click at [406, 152] on div "Raspberry Sour Scouts (Retail Inner Case)" at bounding box center [390, 148] width 240 height 10
click at [338, 129] on input "SF-RSINR01-006" at bounding box center [310, 124] width 56 height 10
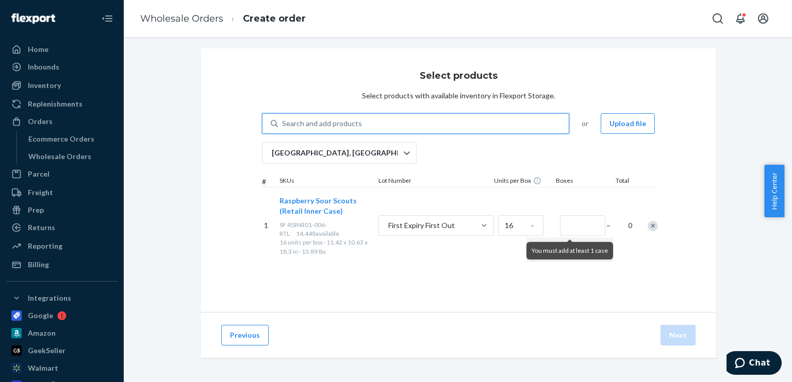
click at [443, 120] on div "Search and add products" at bounding box center [423, 123] width 291 height 19
click at [283, 120] on input "0 results available. Use Up and Down to choose options, press Enter to select t…" at bounding box center [282, 124] width 1 height 10
paste input "SF-SPINR01-006"
type input "SF-SPINR01-006"
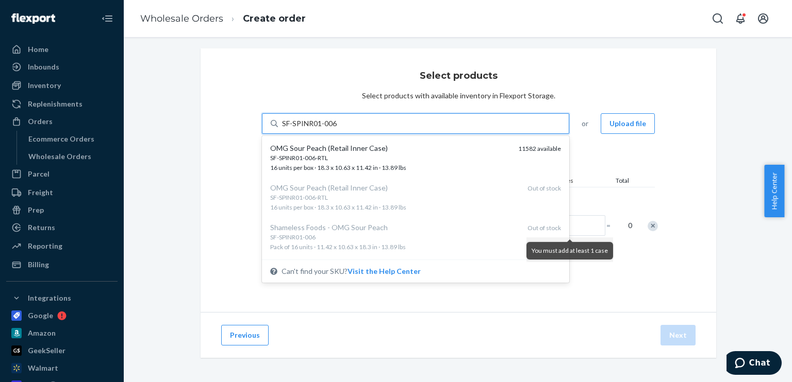
click at [406, 160] on div "SF-SPINR01-006-RTL" at bounding box center [390, 158] width 240 height 9
click at [338, 129] on input "SF-SPINR01-006" at bounding box center [310, 124] width 56 height 10
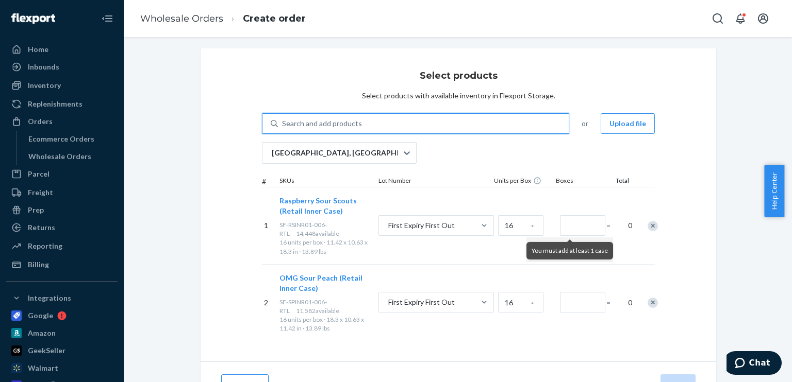
click at [392, 125] on div "Search and add products" at bounding box center [423, 123] width 291 height 19
click at [283, 125] on input "0 results available. Use Up and Down to choose options, press Enter to select t…" at bounding box center [282, 124] width 1 height 10
paste input "SF-WWINR01-006"
type input "SF-WWINR01-006"
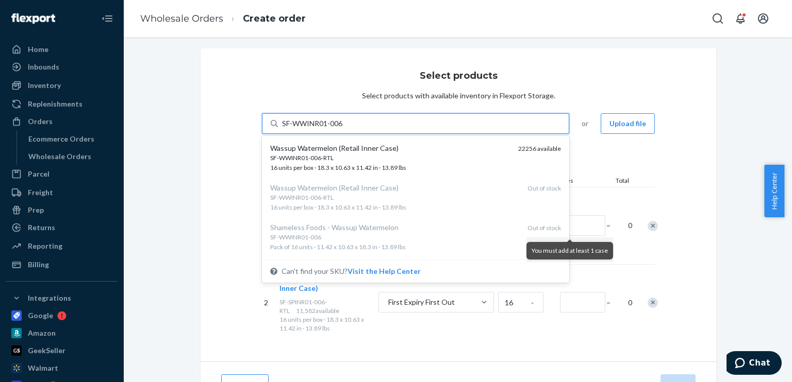
click at [390, 162] on div "SF-WWINR01-006-RTL 16 units per box · 18.3 x 10.63 x 11.42 in · 13.89 lbs" at bounding box center [390, 163] width 240 height 19
click at [344, 129] on input "SF-WWINR01-006" at bounding box center [313, 124] width 62 height 10
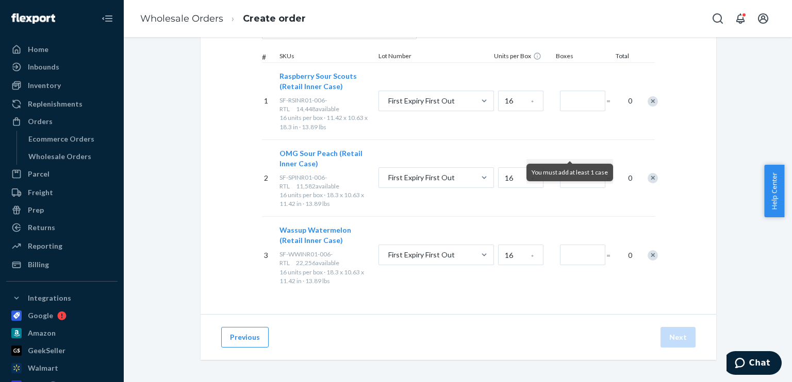
scroll to position [130, 0]
click at [581, 100] on input "Number of boxes" at bounding box center [582, 100] width 45 height 21
click at [715, 142] on div "Select products Select products with available inventory in Flexport Storage. S…" at bounding box center [458, 153] width 530 height 461
click at [579, 98] on input "Number of boxes" at bounding box center [582, 100] width 45 height 21
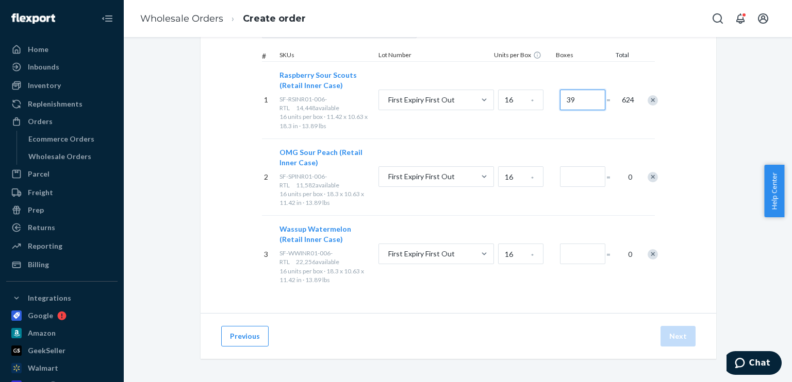
type input "39"
click at [573, 174] on input "Number of boxes" at bounding box center [582, 176] width 45 height 21
type input "39"
click at [563, 263] on input "Number of boxes" at bounding box center [582, 254] width 45 height 21
type input "39"
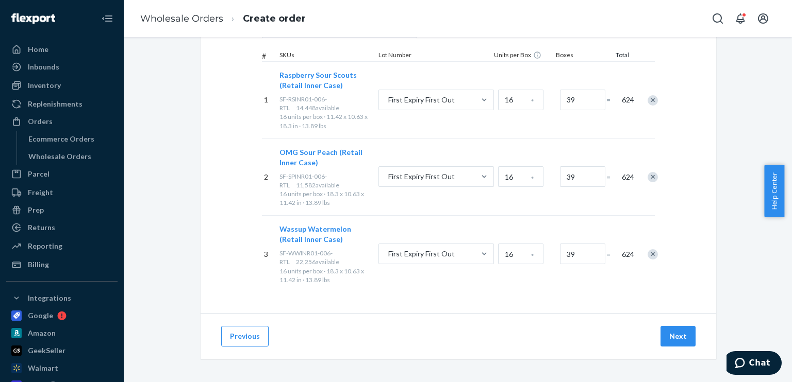
click at [748, 247] on div "Select products Select products with available inventory in Flexport Storage. S…" at bounding box center [457, 153] width 652 height 461
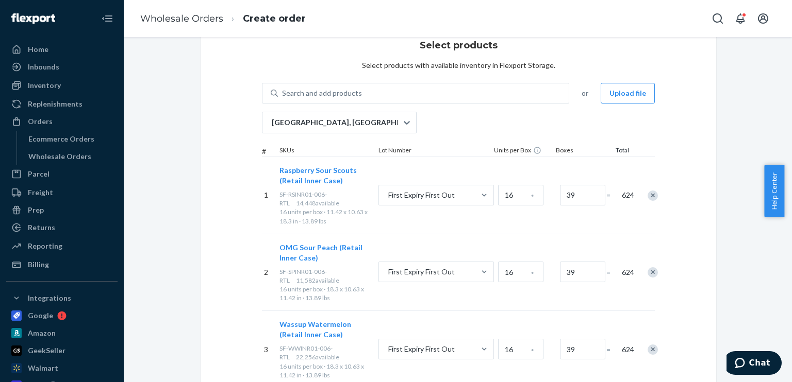
scroll to position [103, 0]
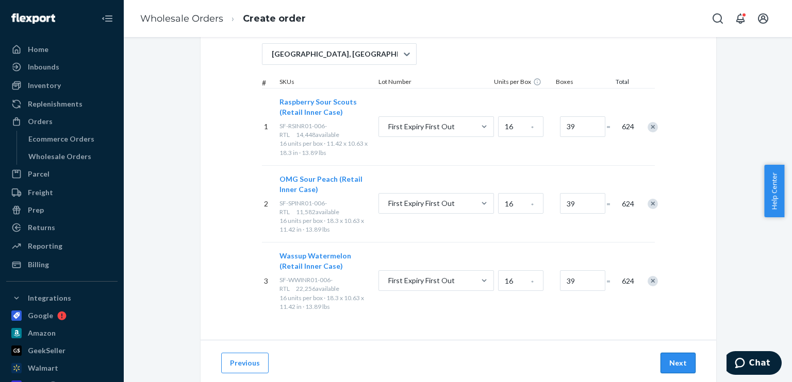
click at [683, 360] on button "Next" at bounding box center [677, 363] width 35 height 21
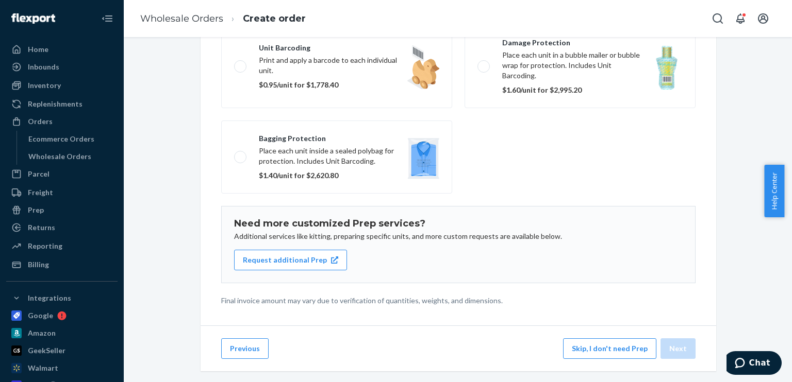
scroll to position [150, 0]
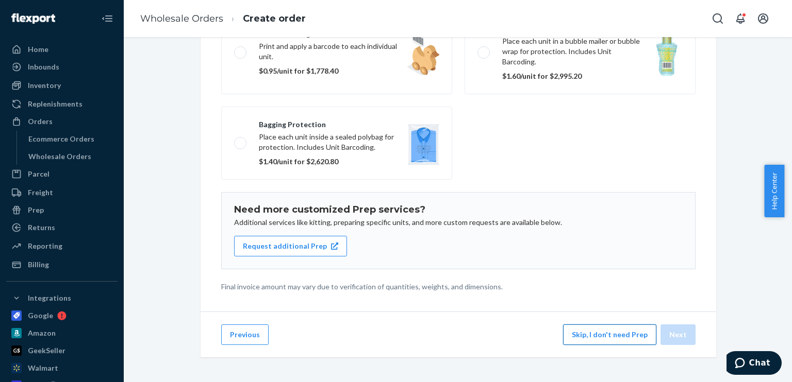
click at [639, 333] on button "Skip, I don't need Prep" at bounding box center [609, 335] width 93 height 21
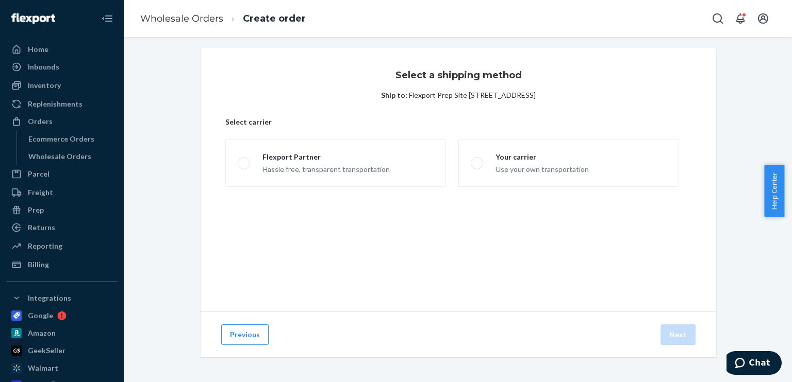
scroll to position [4, 0]
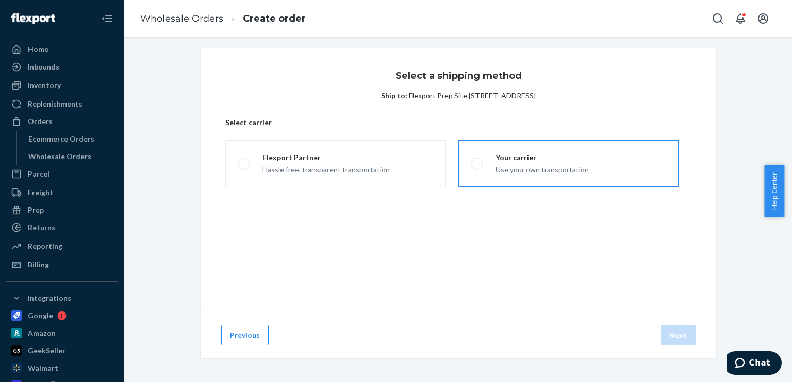
click at [542, 169] on div "Use your own transportation" at bounding box center [541, 169] width 93 height 12
click at [477, 167] on input "Your carrier Use your own transportation" at bounding box center [474, 164] width 7 height 7
radio input "true"
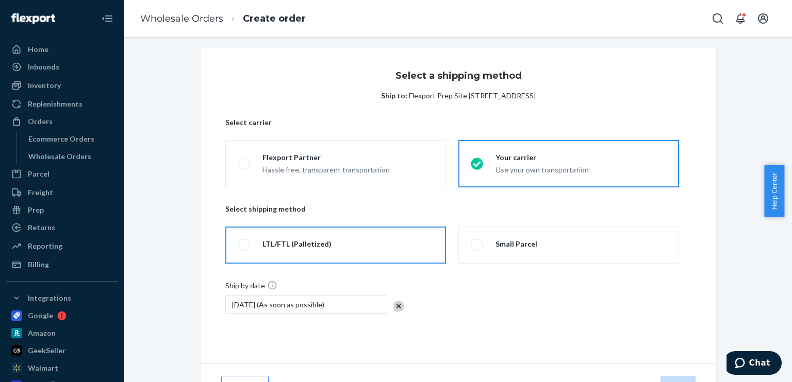
click at [396, 240] on label "LTL/FTL (Palletized)" at bounding box center [335, 245] width 221 height 37
click at [244, 242] on input "LTL/FTL (Palletized)" at bounding box center [241, 245] width 7 height 7
radio input "true"
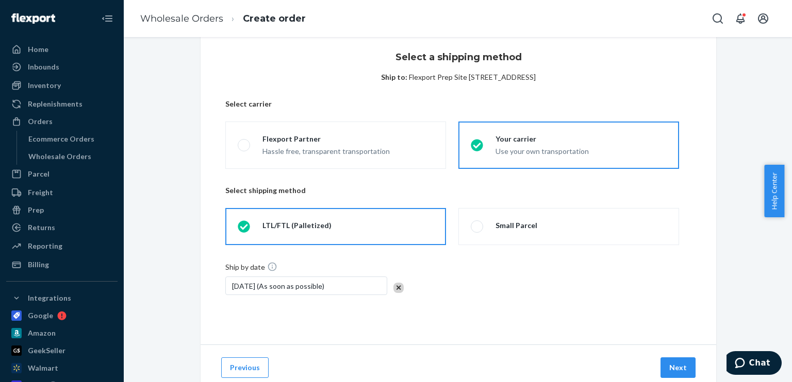
scroll to position [55, 0]
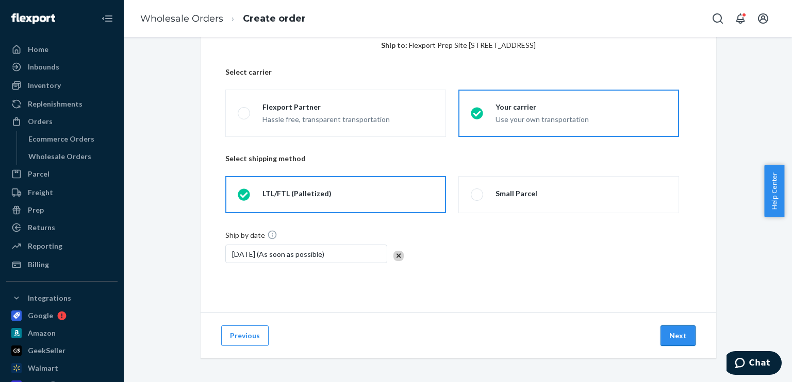
click at [685, 333] on button "Next" at bounding box center [677, 336] width 35 height 21
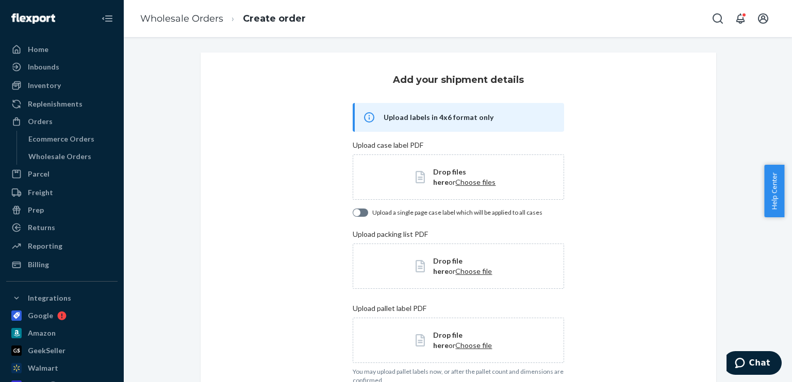
scroll to position [0, 0]
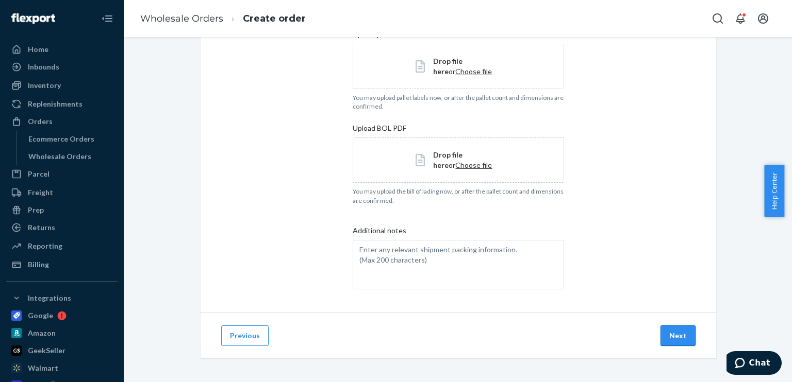
click at [670, 334] on button "Next" at bounding box center [677, 336] width 35 height 21
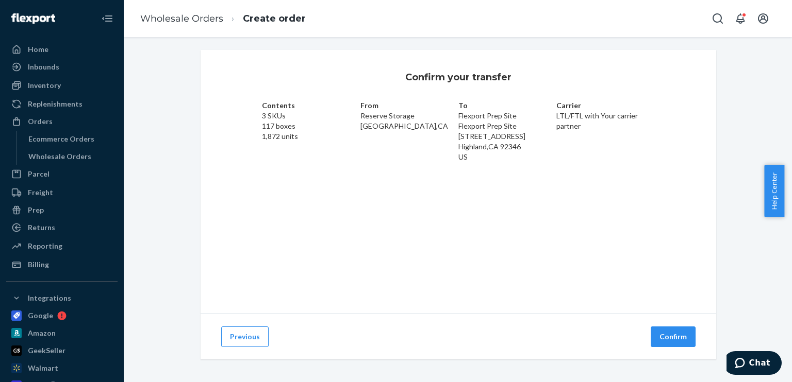
scroll to position [4, 0]
click at [676, 330] on button "Confirm" at bounding box center [672, 335] width 45 height 21
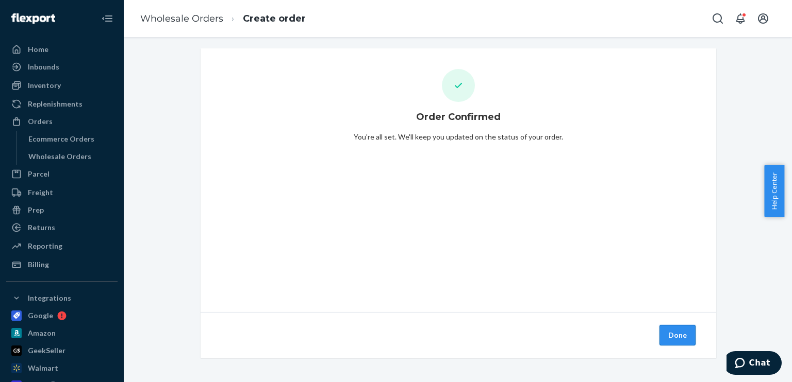
click at [664, 336] on button "Done" at bounding box center [677, 335] width 36 height 21
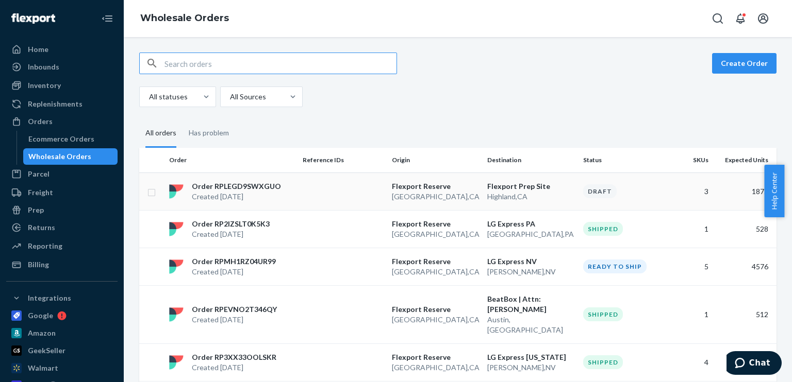
click at [470, 198] on p "San Bernardino , CA" at bounding box center [435, 197] width 87 height 10
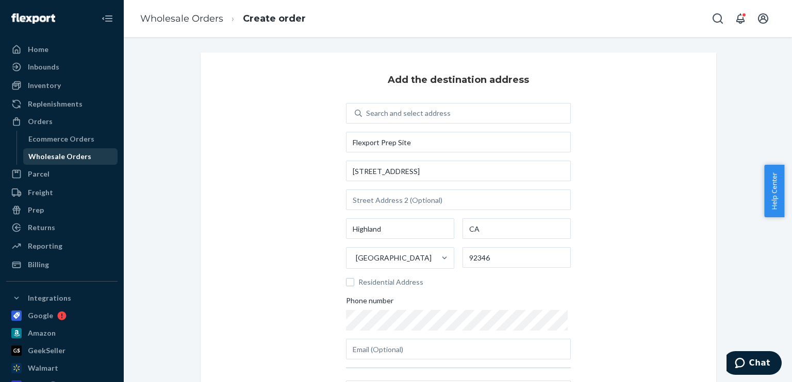
click at [70, 160] on div "Wholesale Orders" at bounding box center [59, 157] width 63 height 10
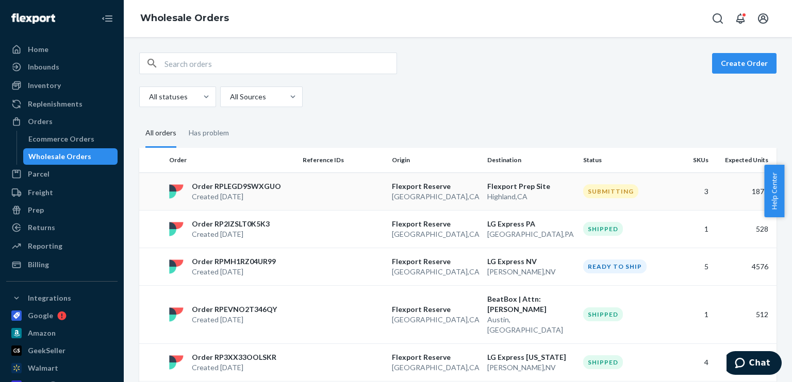
click at [449, 200] on p "[GEOGRAPHIC_DATA] , [GEOGRAPHIC_DATA]" at bounding box center [435, 197] width 87 height 10
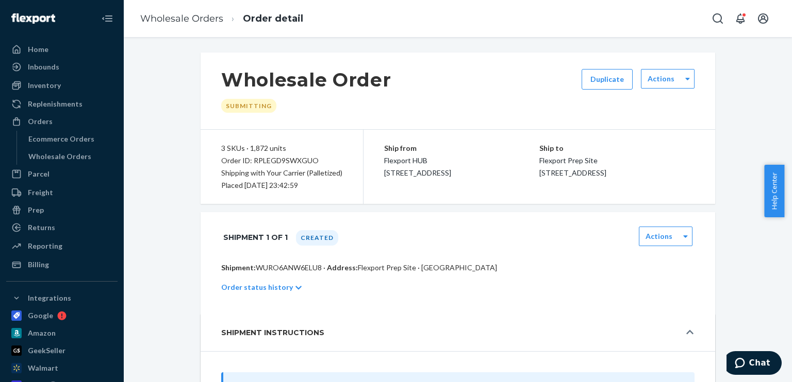
click at [274, 160] on div "Order ID: RPLEGD9SWXGUO" at bounding box center [281, 161] width 121 height 12
copy div "RPLEGD9SWXGUO"
click at [292, 270] on p "Shipment: WURO6ANW6ELU8 · Address: Flexport Prep Site · Highland, CA 92346" at bounding box center [457, 268] width 473 height 10
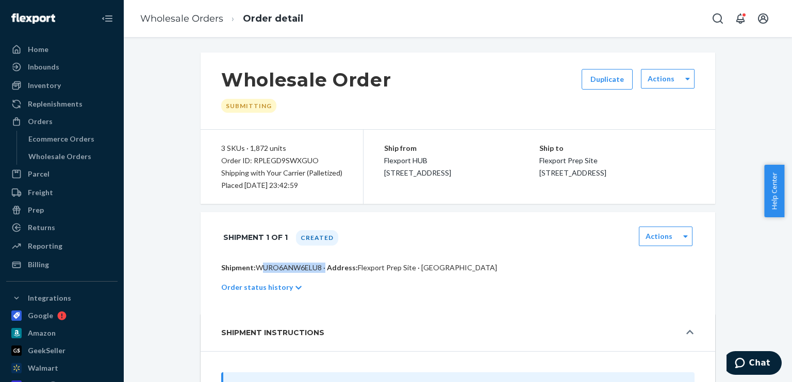
copy p "WURO6ANW6ELU8"
